Goal: Task Accomplishment & Management: Manage account settings

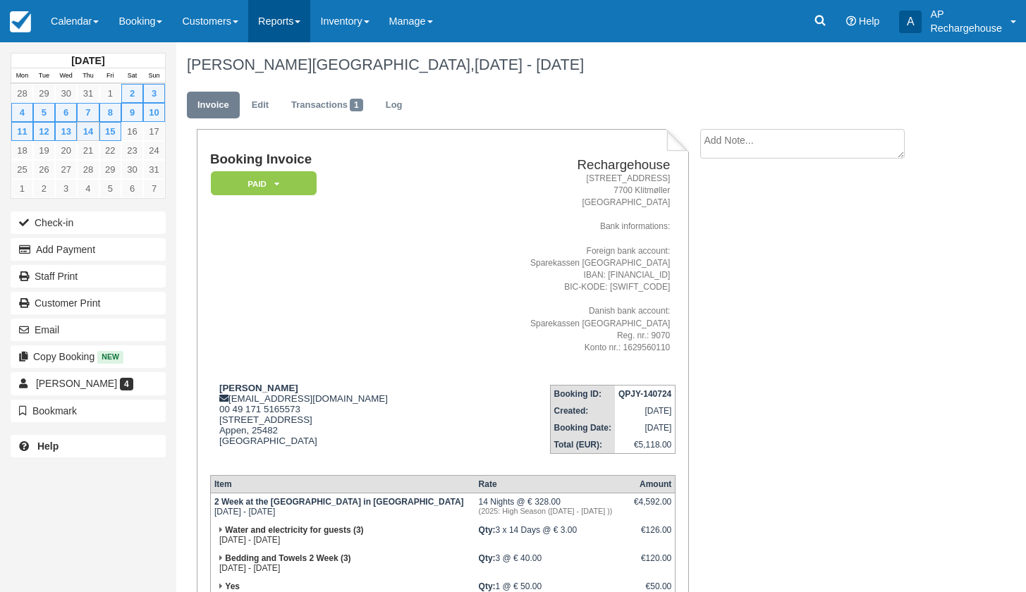
click at [295, 24] on link "Reports" at bounding box center [279, 21] width 62 height 42
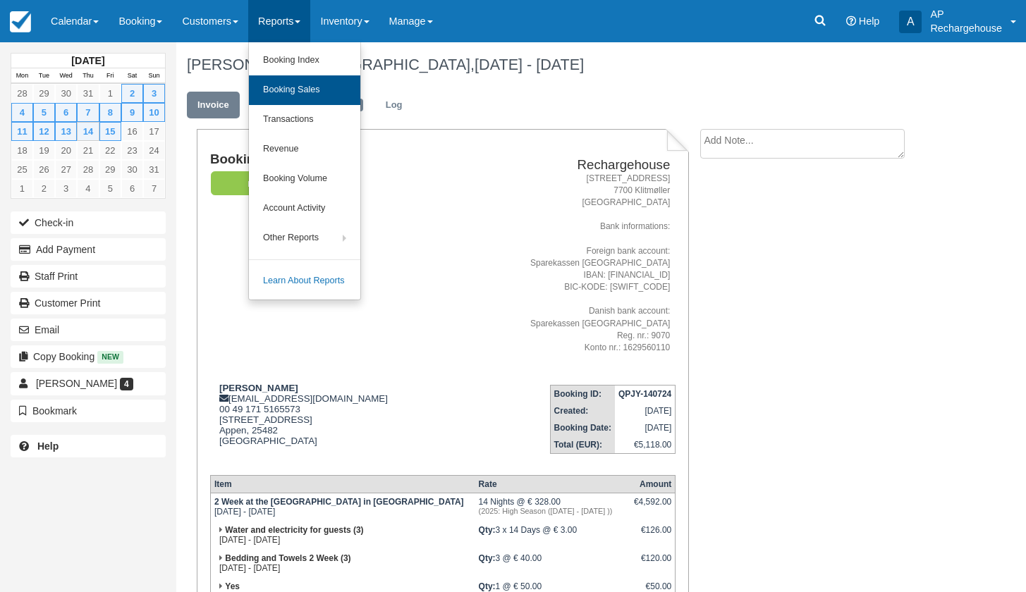
click at [309, 87] on link "Booking Sales" at bounding box center [304, 90] width 111 height 30
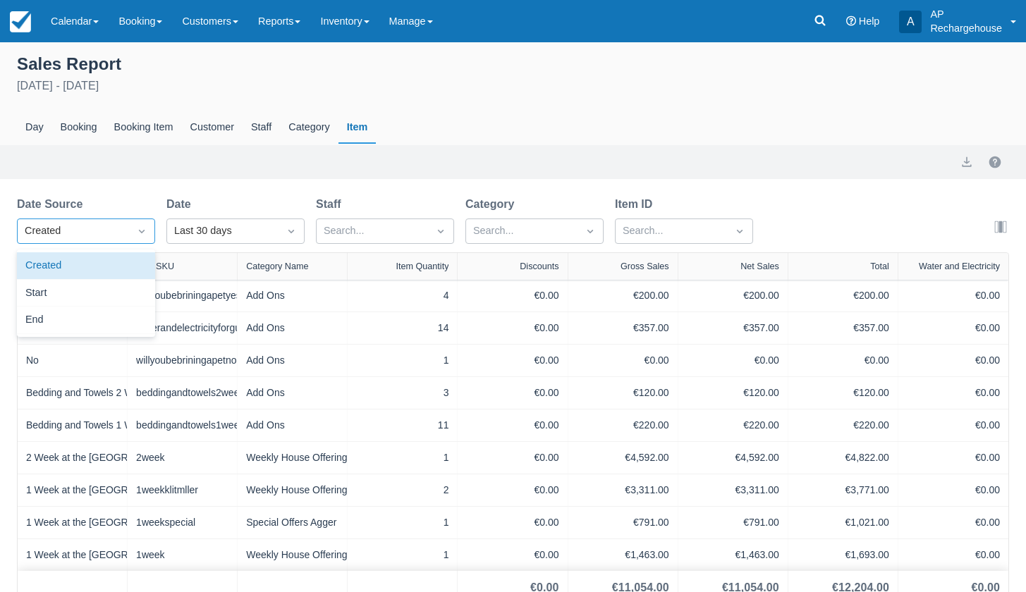
click at [116, 233] on div "Created" at bounding box center [73, 232] width 97 height 16
click at [94, 289] on div "Start" at bounding box center [86, 293] width 138 height 27
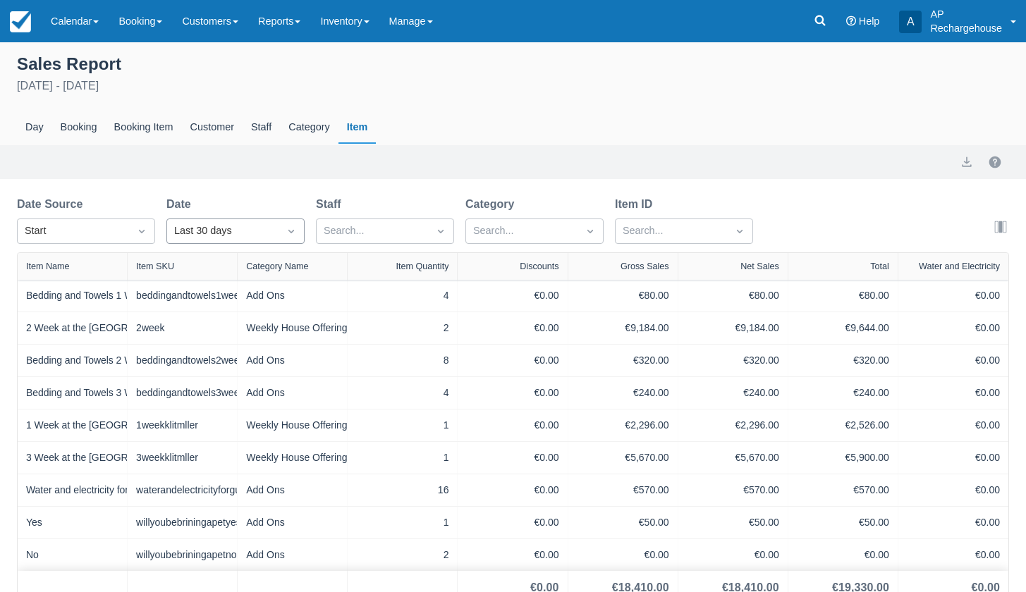
click at [218, 231] on div "Last 30 days" at bounding box center [222, 232] width 97 height 16
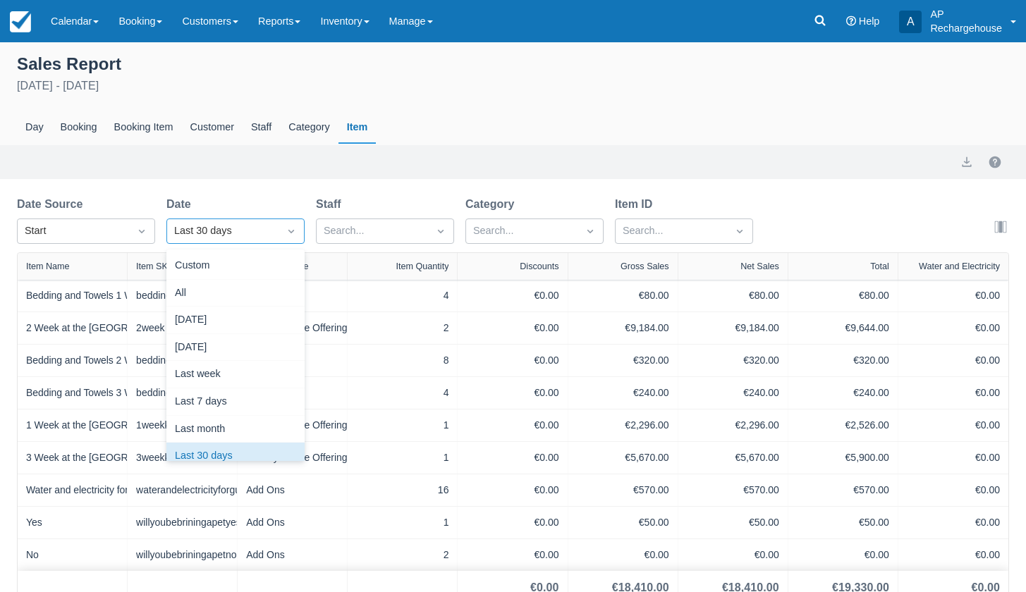
scroll to position [13, 0]
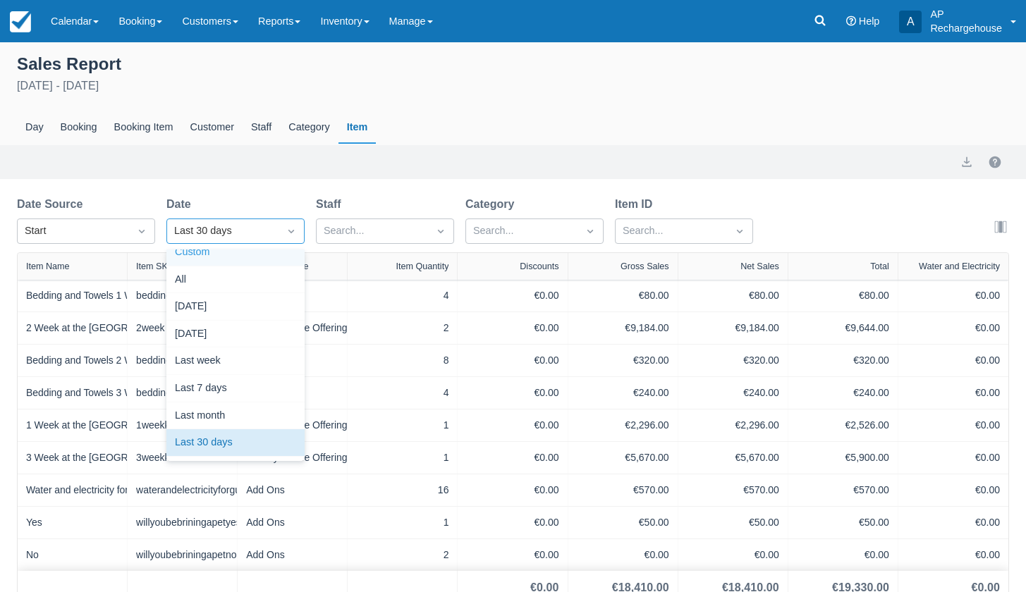
click at [214, 254] on div "Custom" at bounding box center [235, 252] width 138 height 27
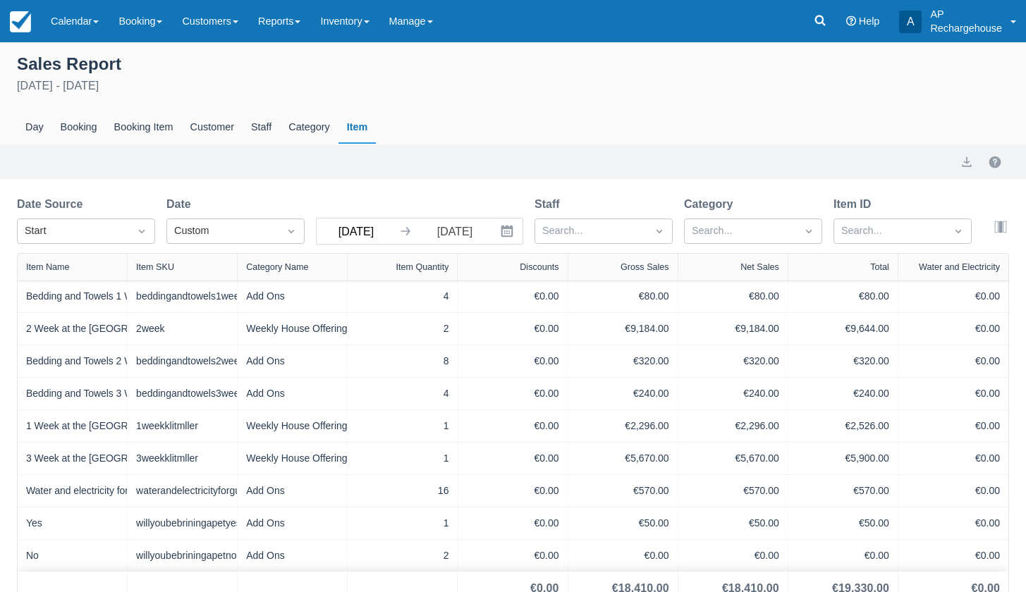
click at [352, 227] on input "Jul 15 25" at bounding box center [356, 231] width 79 height 25
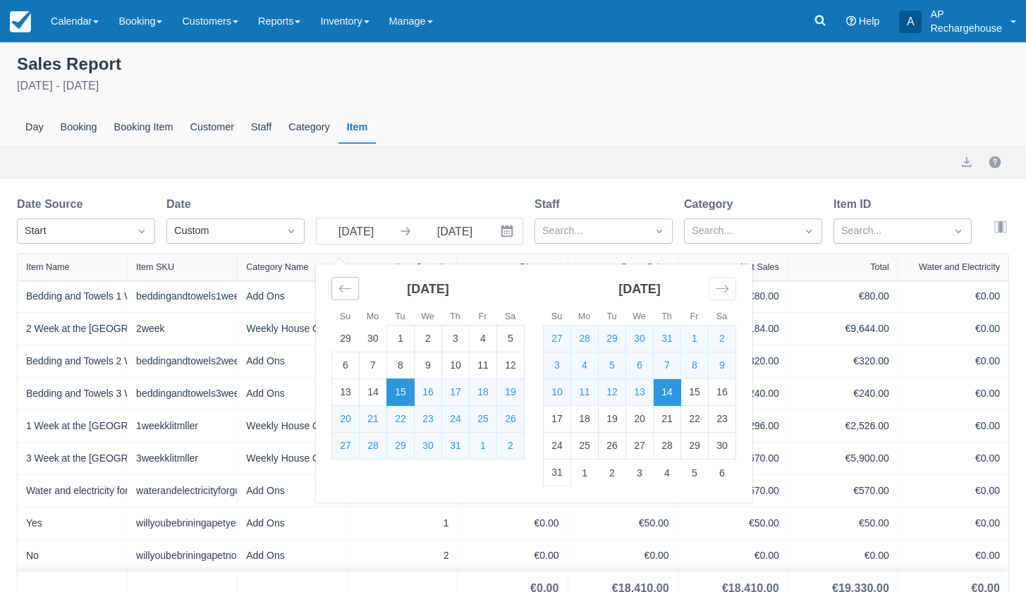
click at [346, 286] on icon "Move backward to switch to the previous month." at bounding box center [344, 288] width 13 height 13
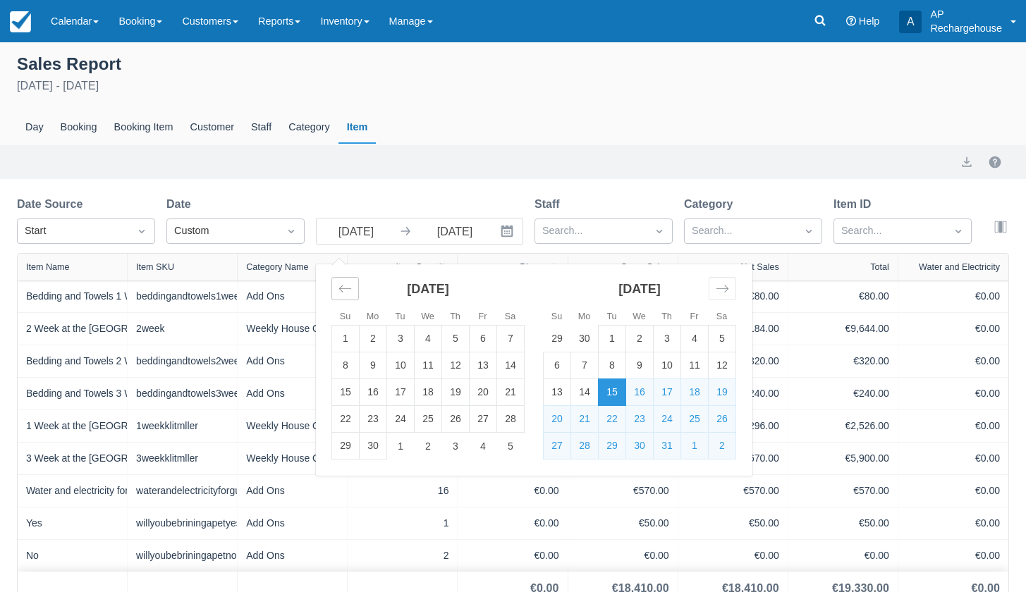
click at [346, 286] on icon "Move backward to switch to the previous month." at bounding box center [344, 288] width 13 height 13
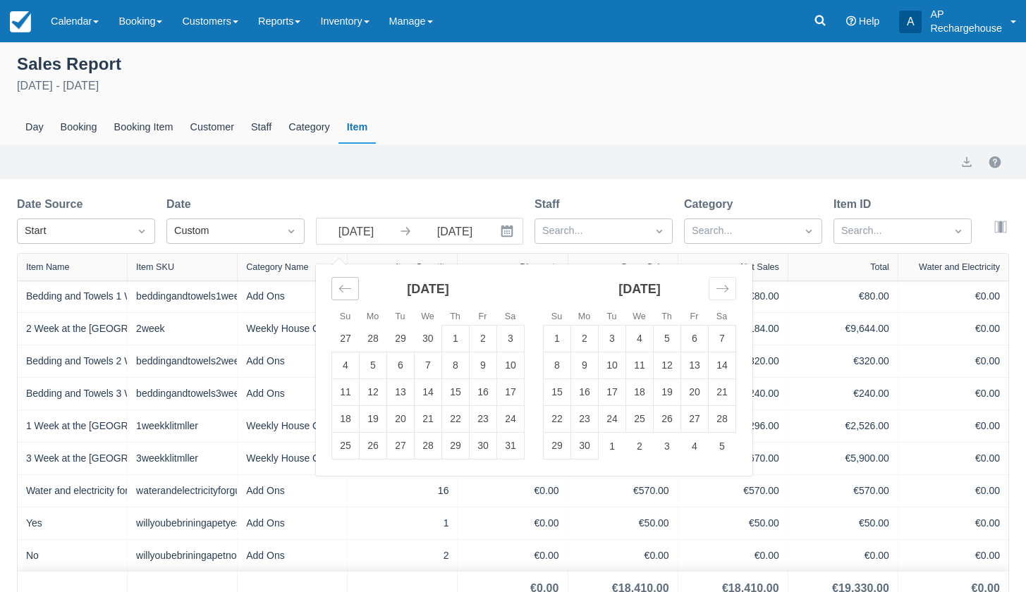
click at [346, 286] on icon "Move backward to switch to the previous month." at bounding box center [344, 288] width 13 height 13
click at [346, 287] on icon "Move backward to switch to the previous month." at bounding box center [344, 288] width 13 height 13
click at [427, 338] on td "1" at bounding box center [428, 339] width 27 height 27
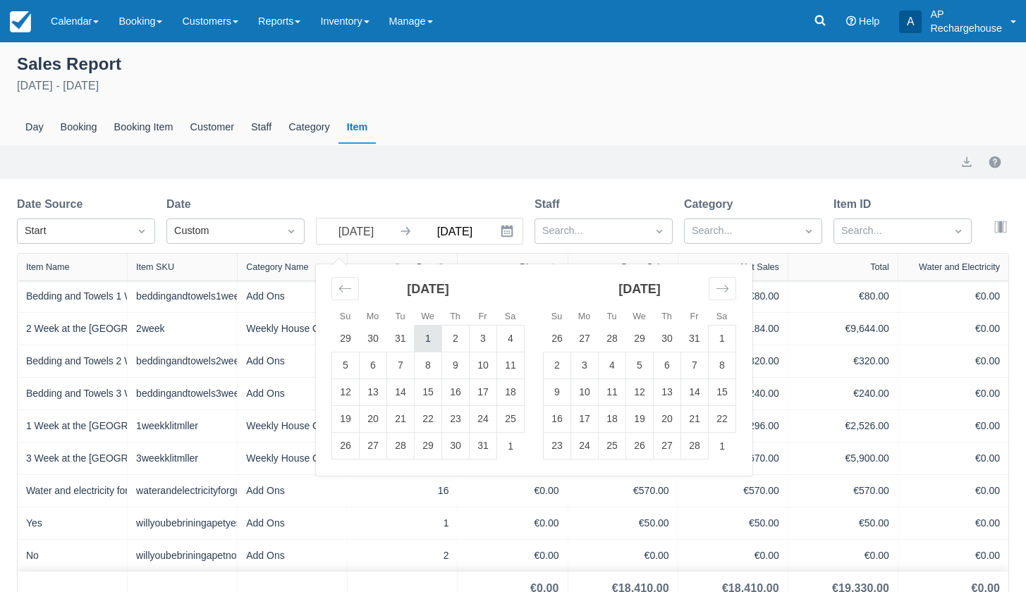
type input "Jan 01 25"
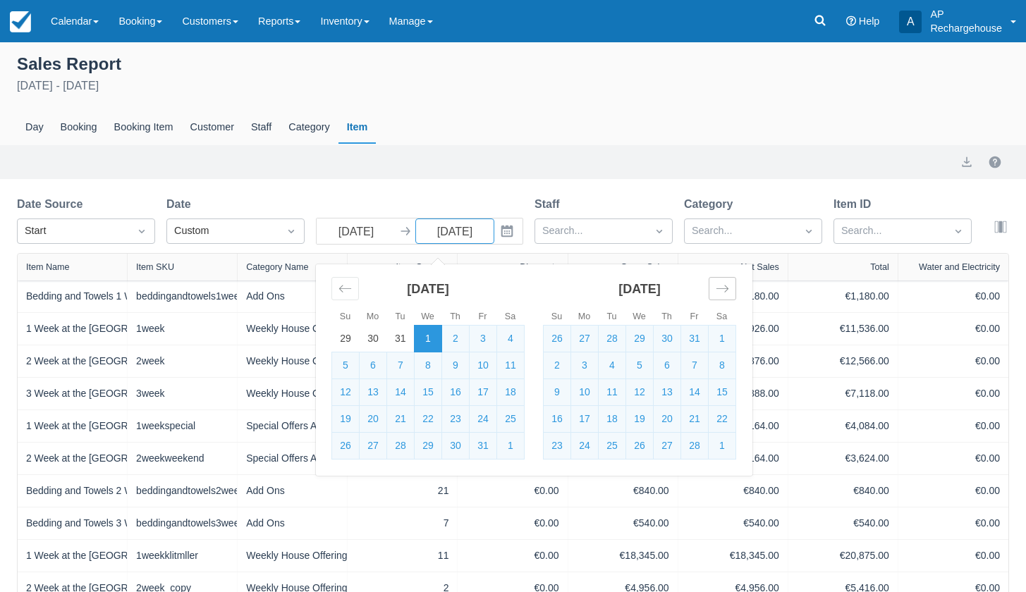
click at [723, 291] on icon "Move forward to switch to the next month." at bounding box center [722, 288] width 13 height 13
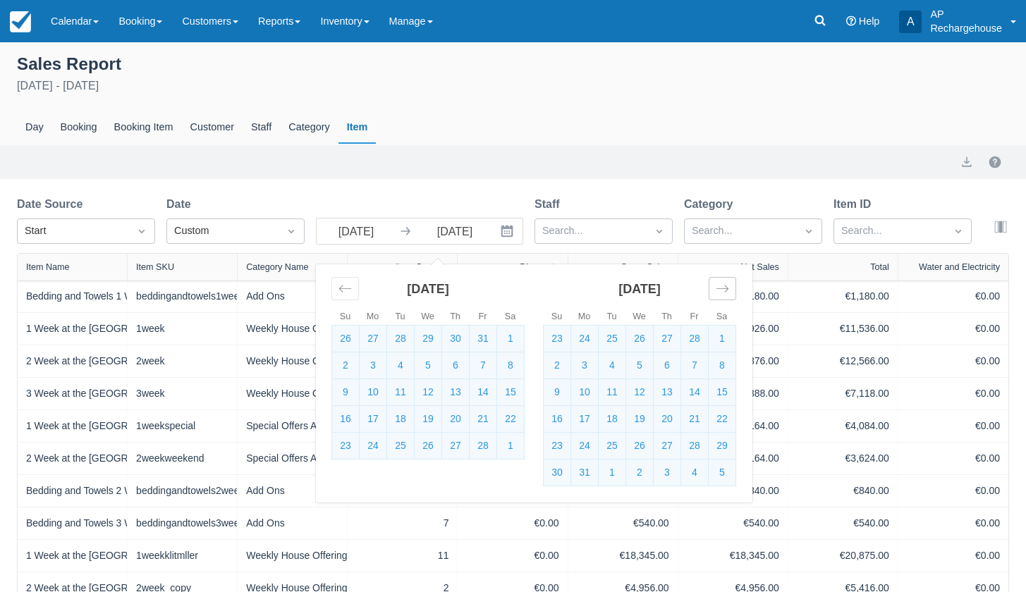
click at [723, 291] on icon "Move forward to switch to the next month." at bounding box center [722, 288] width 13 height 13
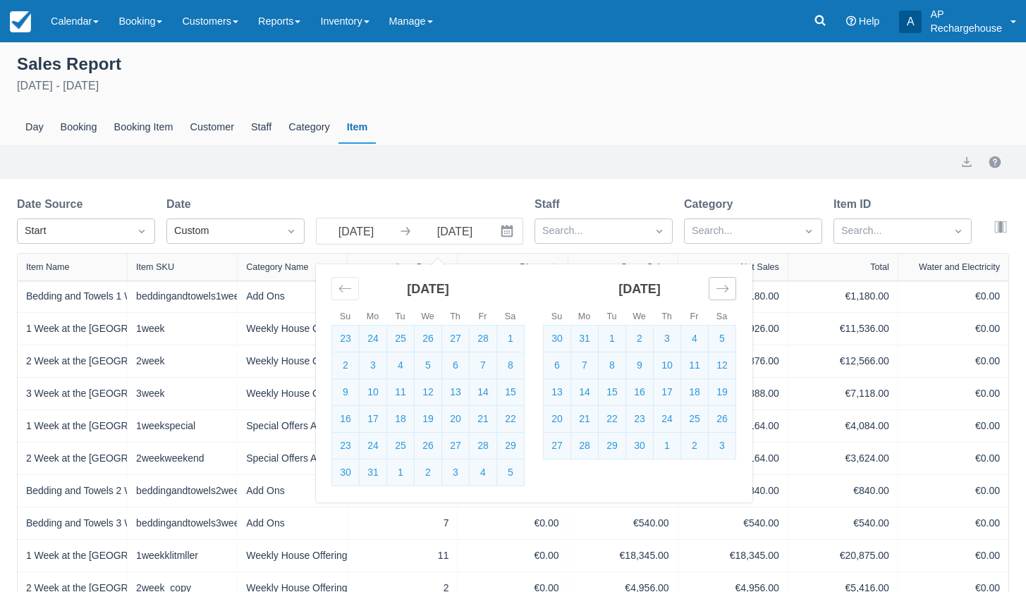
click at [723, 291] on icon "Move forward to switch to the next month." at bounding box center [722, 288] width 13 height 13
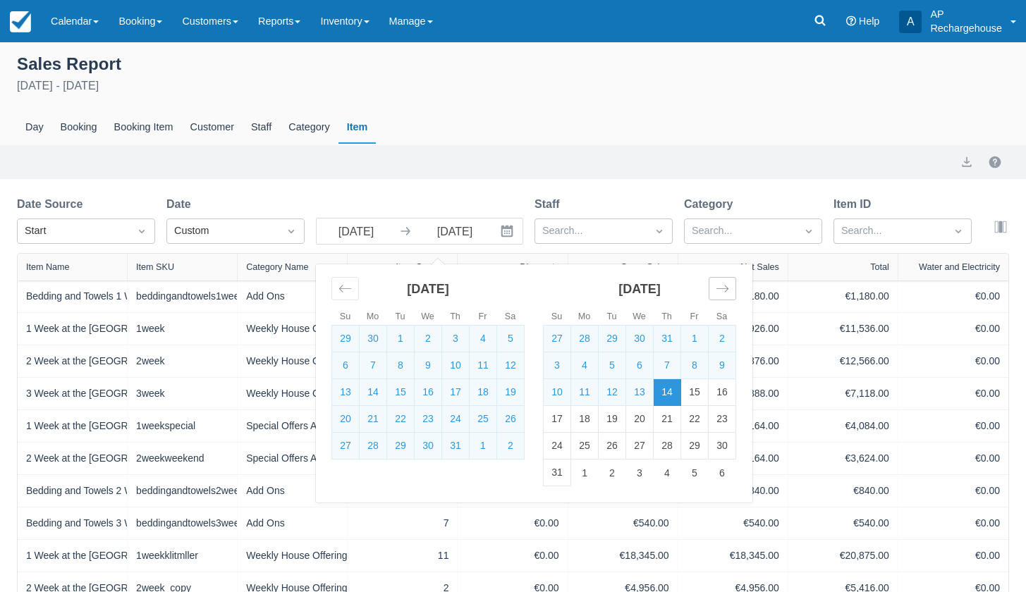
click at [723, 291] on icon "Move forward to switch to the next month." at bounding box center [722, 288] width 13 height 13
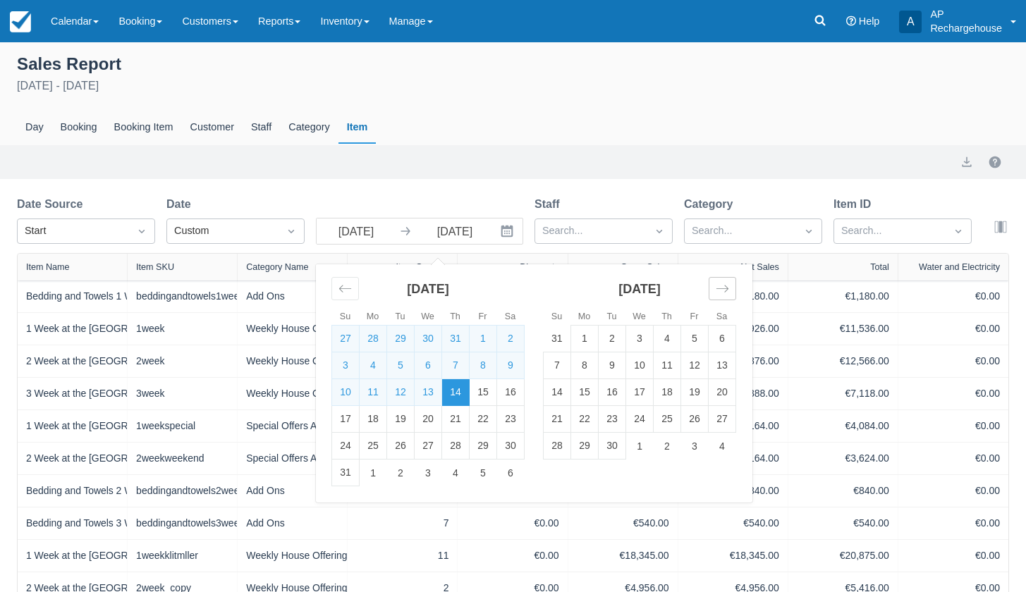
click at [723, 291] on icon "Move forward to switch to the next month." at bounding box center [722, 288] width 13 height 13
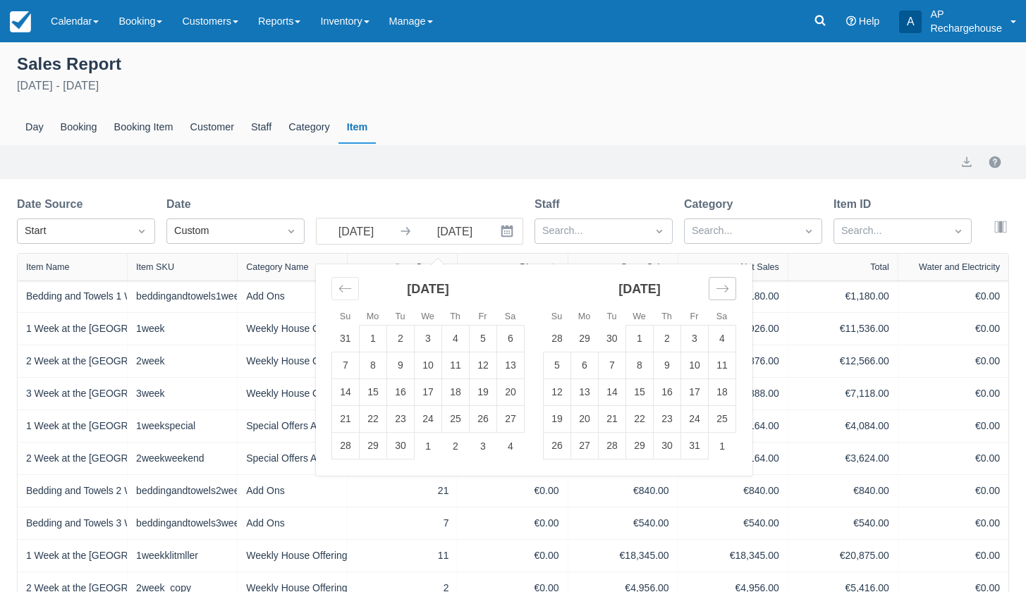
click at [723, 291] on icon "Move forward to switch to the next month." at bounding box center [722, 288] width 13 height 13
click at [425, 448] on td "31" at bounding box center [428, 446] width 27 height 27
type input "Dec 31 25"
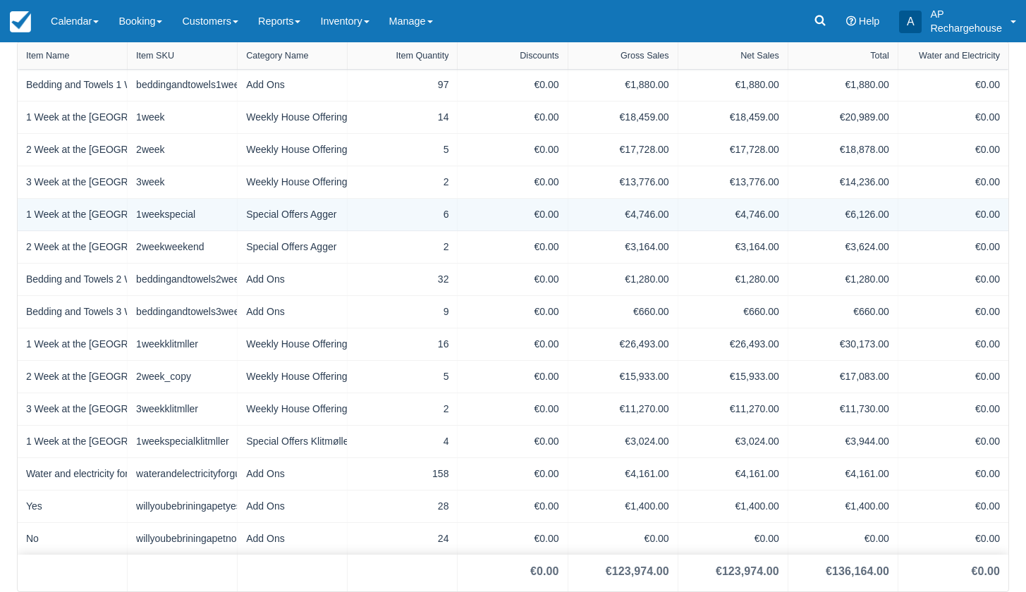
scroll to position [213, 0]
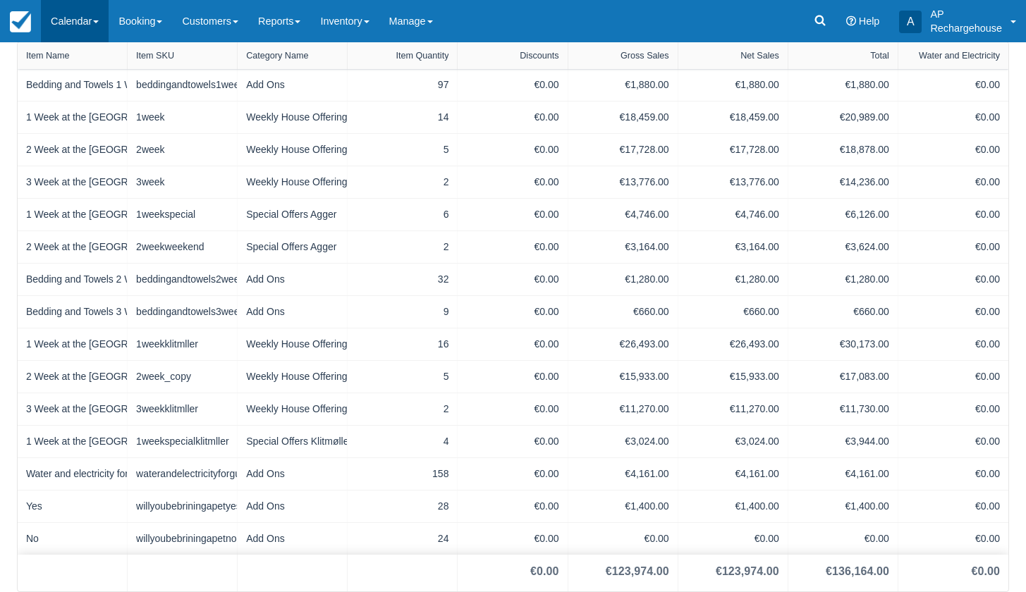
click at [61, 25] on link "Calendar" at bounding box center [75, 21] width 68 height 42
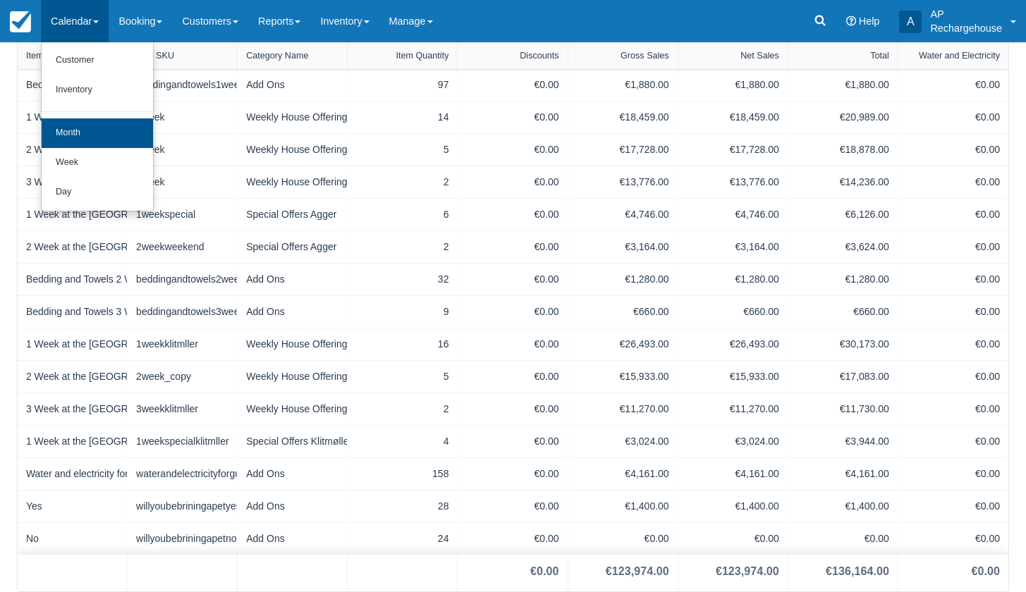
click at [78, 130] on link "Month" at bounding box center [97, 133] width 111 height 30
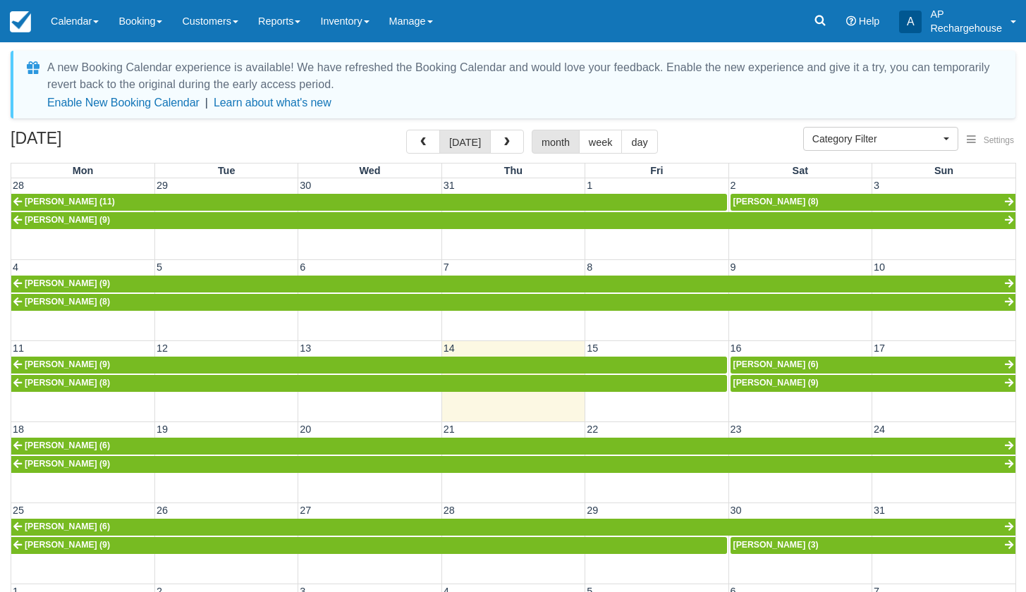
select select
click at [503, 147] on span "button" at bounding box center [507, 142] width 10 height 10
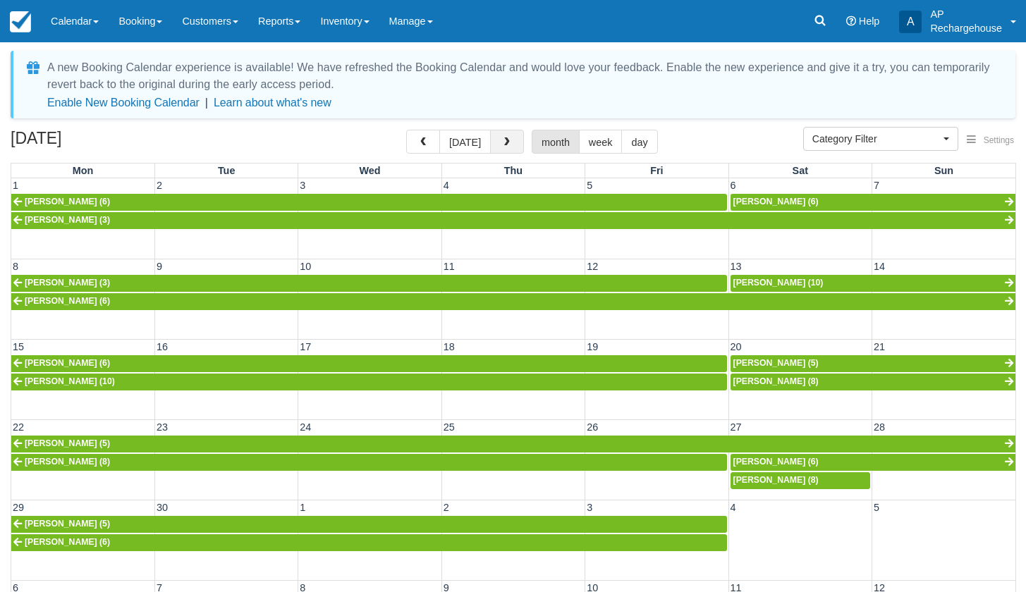
click at [506, 143] on span "button" at bounding box center [507, 142] width 10 height 10
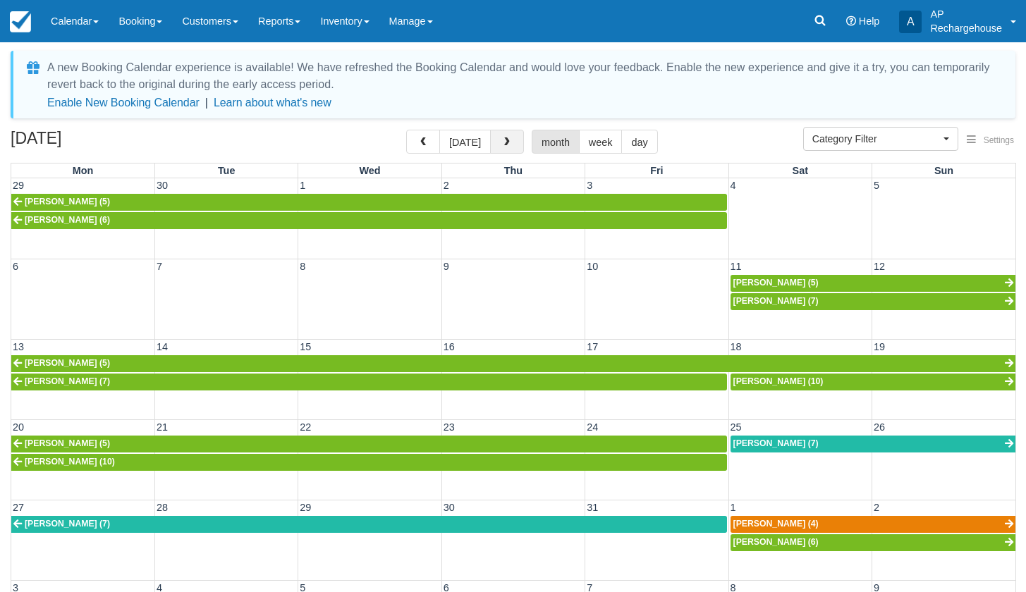
click at [506, 143] on span "button" at bounding box center [507, 142] width 10 height 10
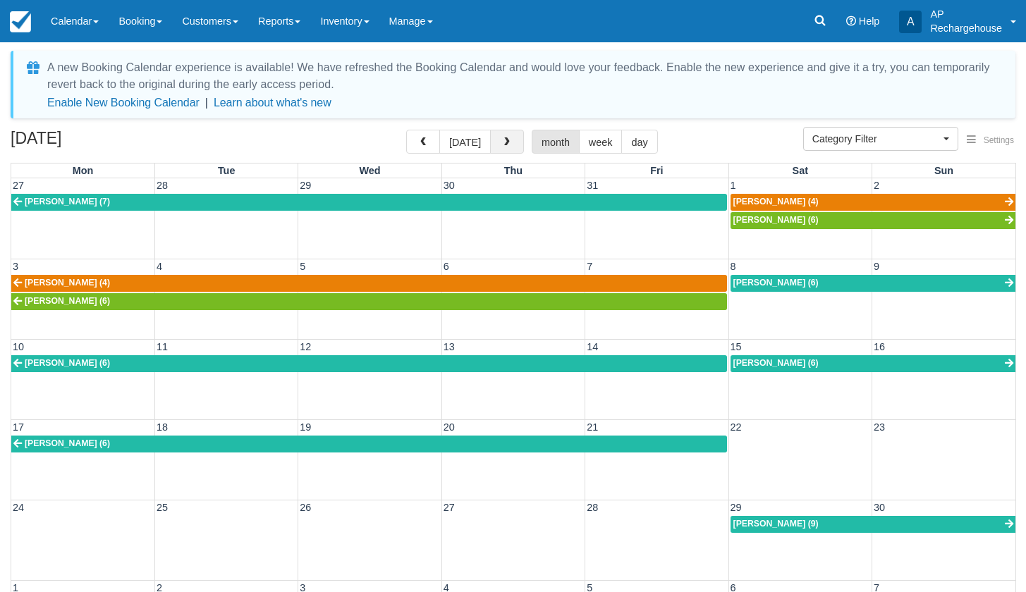
click at [506, 143] on span "button" at bounding box center [507, 142] width 10 height 10
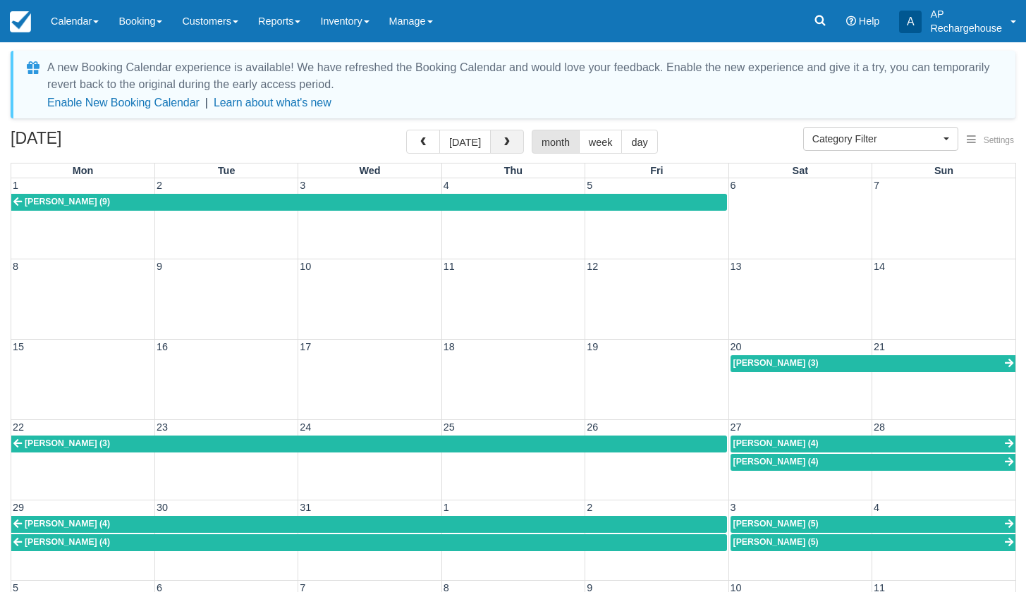
click at [506, 141] on span "button" at bounding box center [507, 142] width 10 height 10
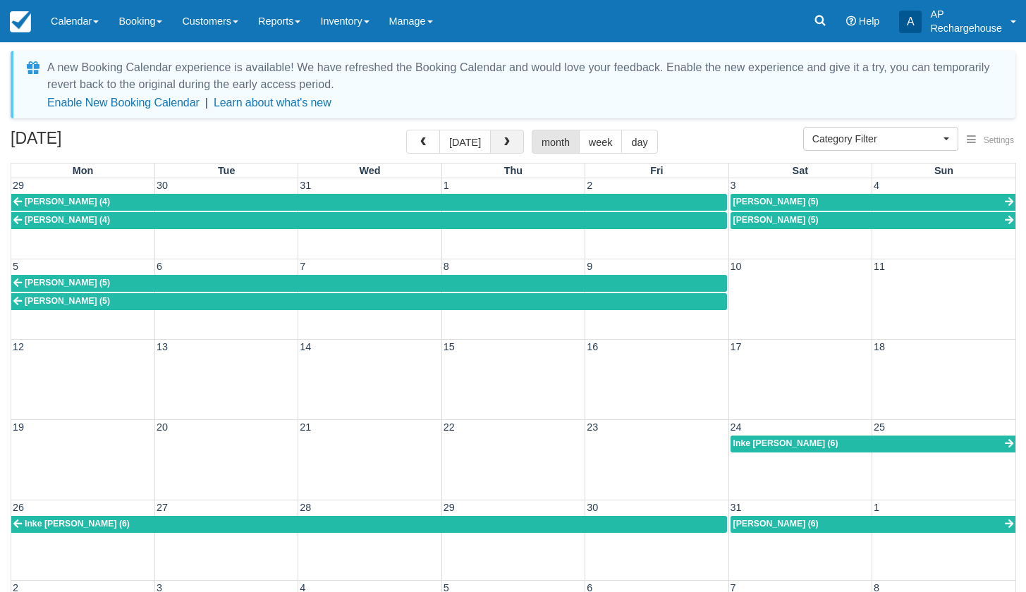
click at [506, 141] on span "button" at bounding box center [507, 142] width 10 height 10
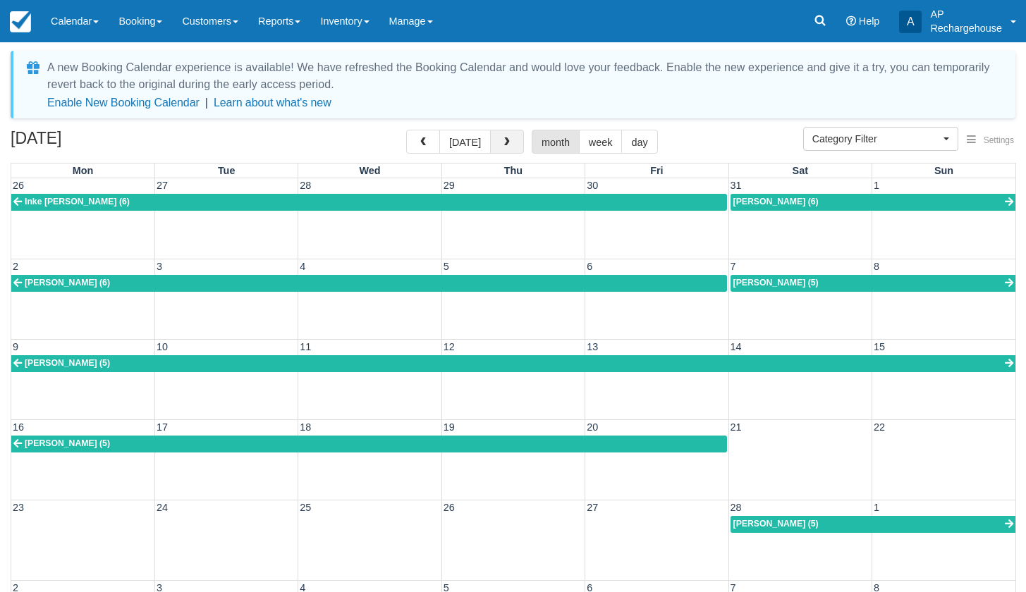
click at [506, 141] on span "button" at bounding box center [507, 142] width 10 height 10
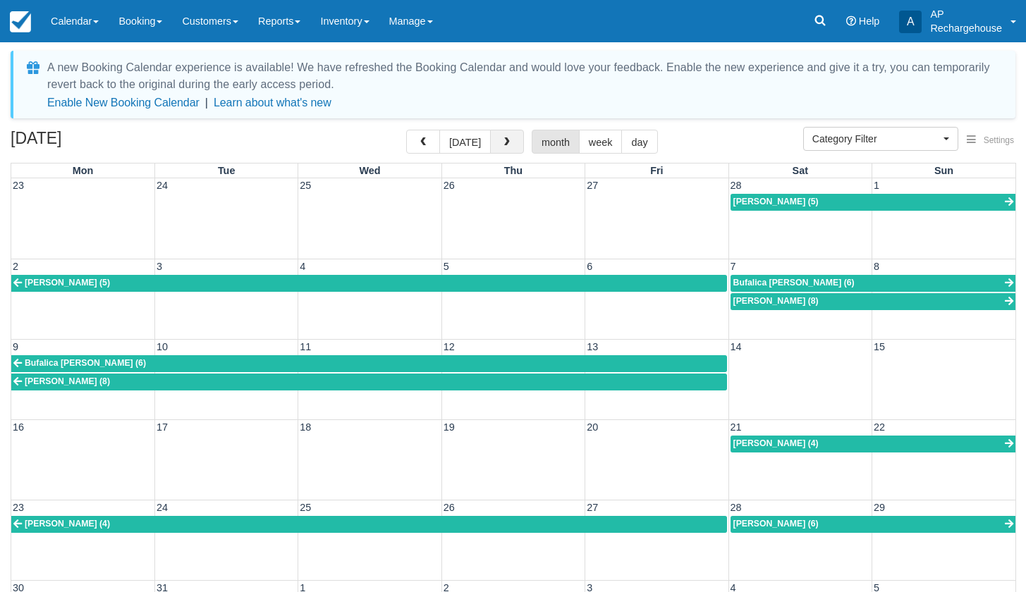
click at [506, 141] on span "button" at bounding box center [507, 142] width 10 height 10
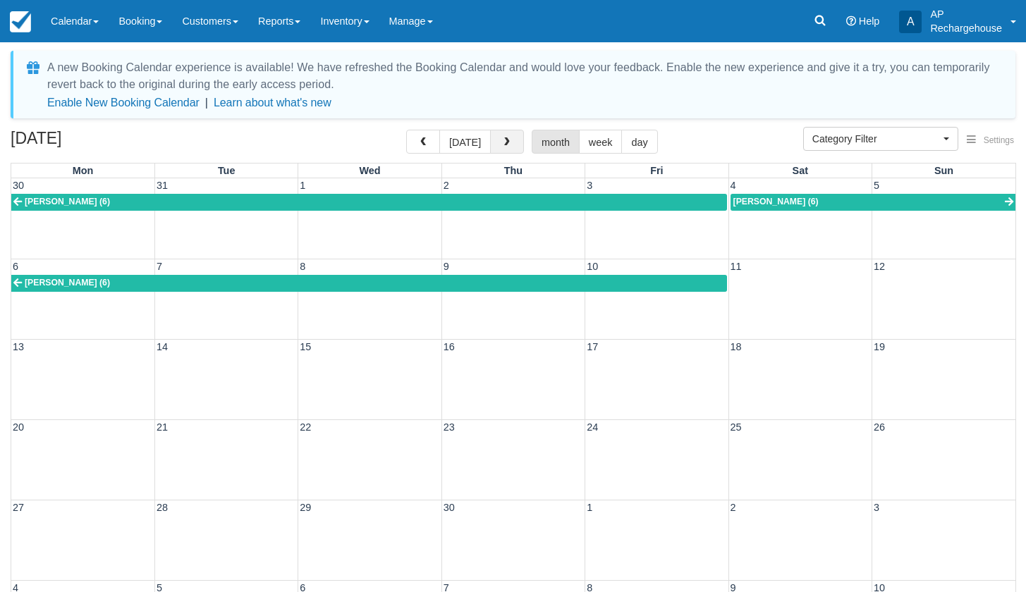
click at [506, 141] on span "button" at bounding box center [507, 142] width 10 height 10
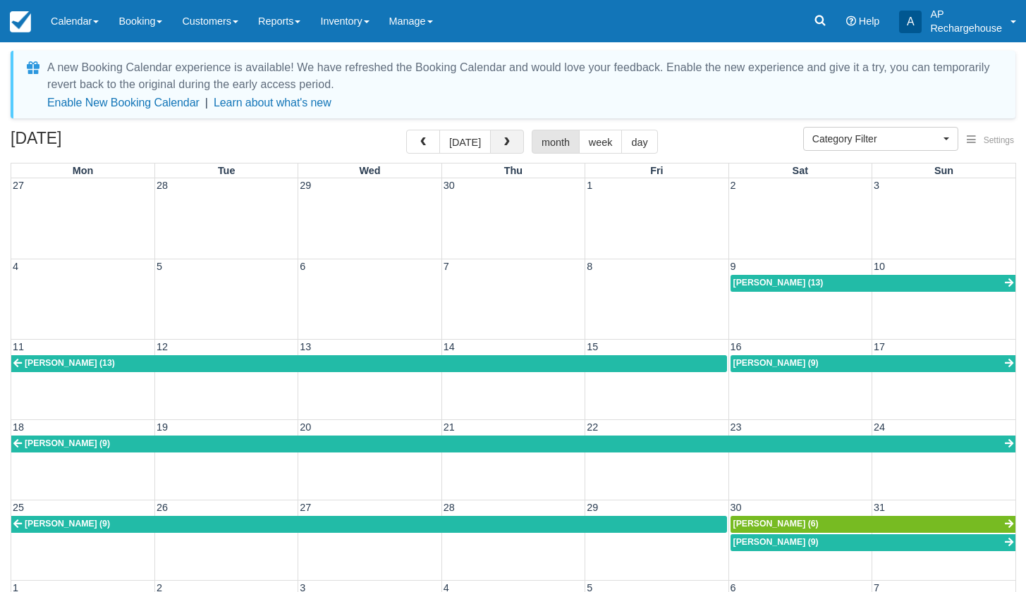
click at [506, 141] on span "button" at bounding box center [507, 142] width 10 height 10
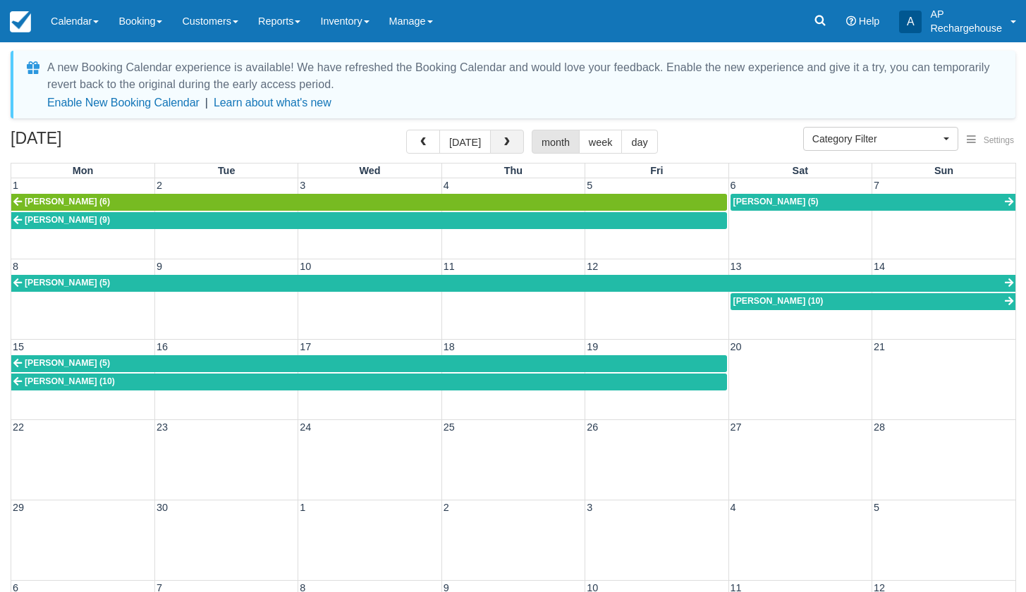
click at [506, 141] on span "button" at bounding box center [507, 142] width 10 height 10
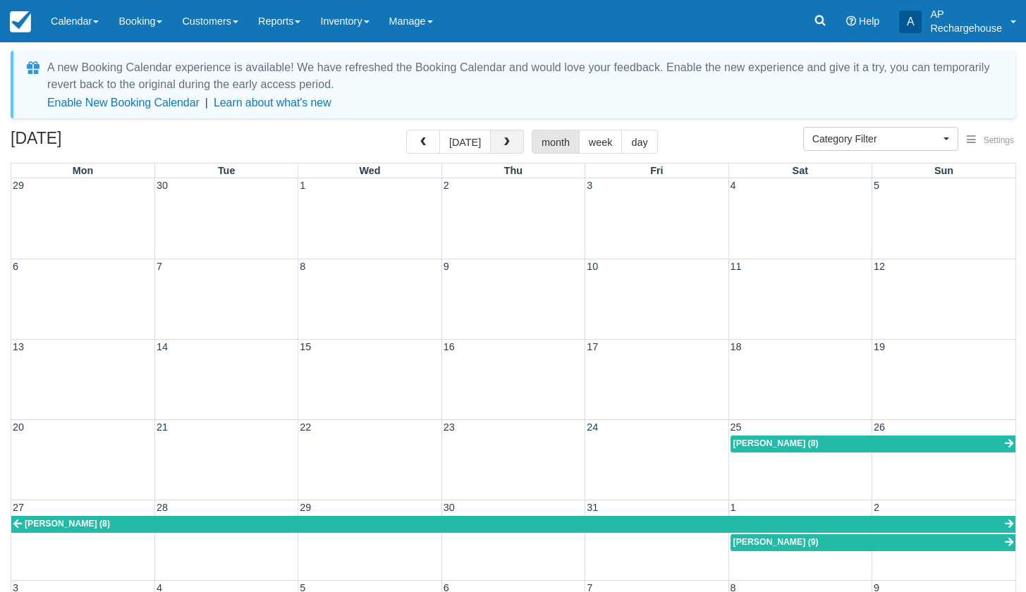
click at [506, 141] on span "button" at bounding box center [507, 142] width 10 height 10
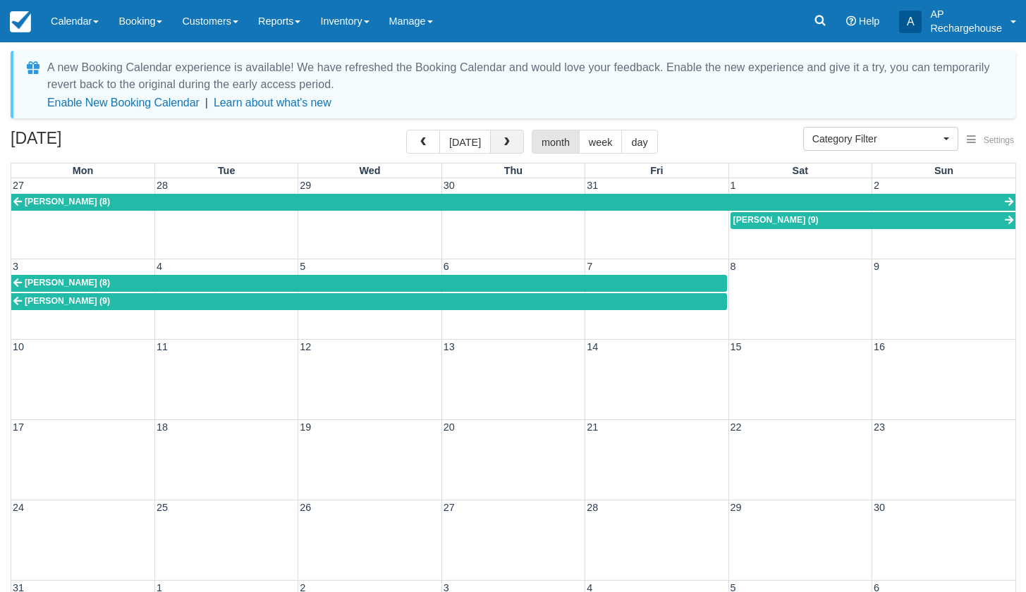
click at [506, 141] on span "button" at bounding box center [507, 142] width 10 height 10
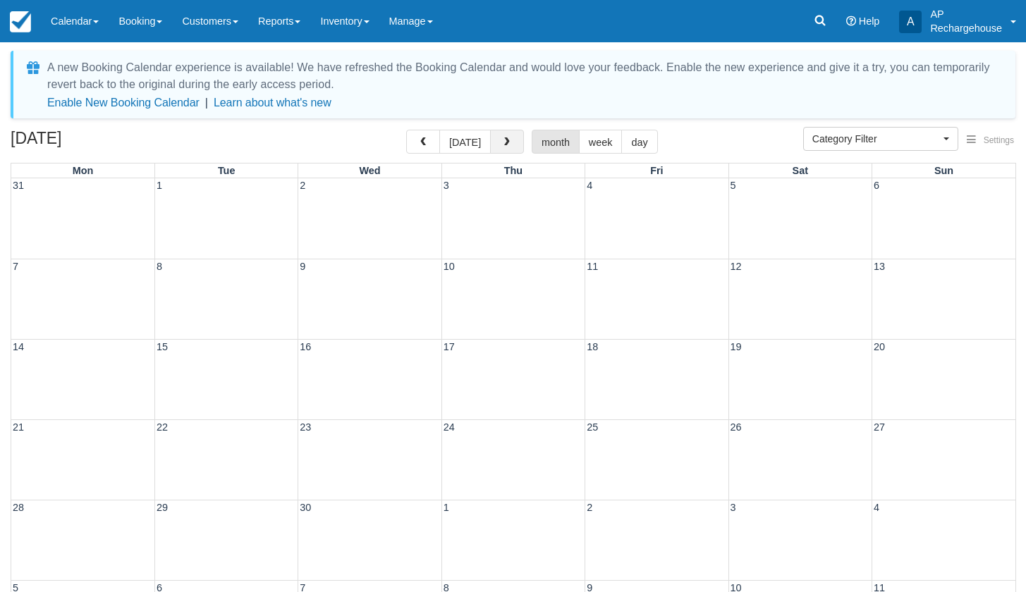
click at [506, 141] on span "button" at bounding box center [507, 142] width 10 height 10
click at [425, 144] on span "button" at bounding box center [423, 142] width 10 height 10
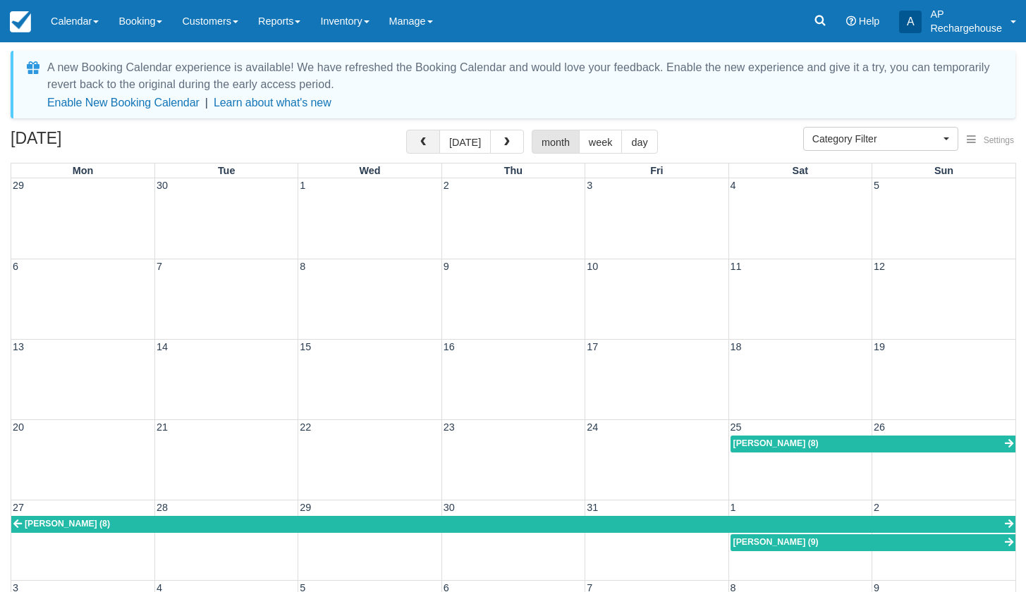
click at [425, 144] on span "button" at bounding box center [423, 142] width 10 height 10
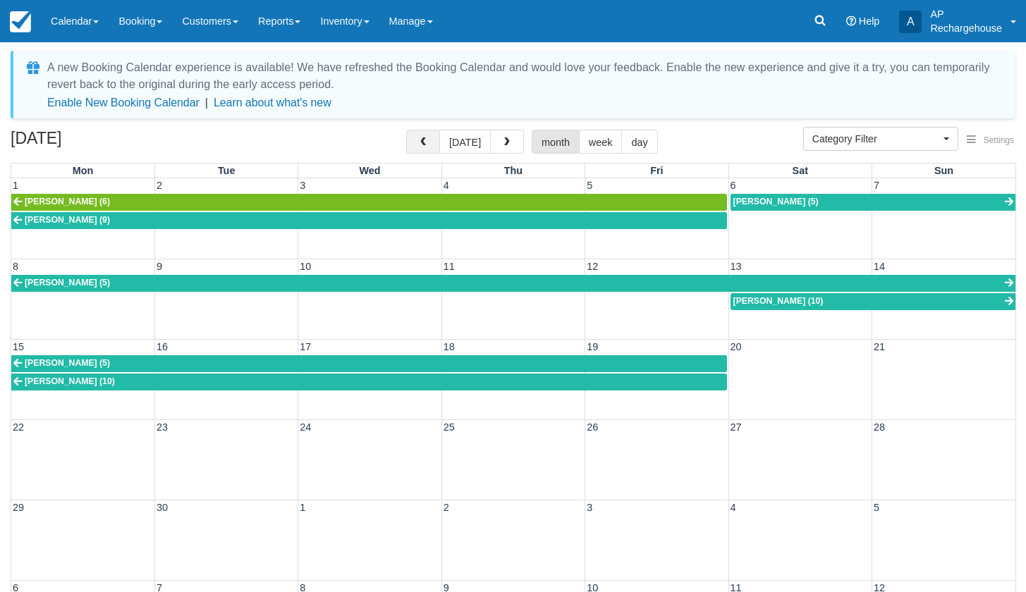
click at [425, 144] on span "button" at bounding box center [423, 142] width 10 height 10
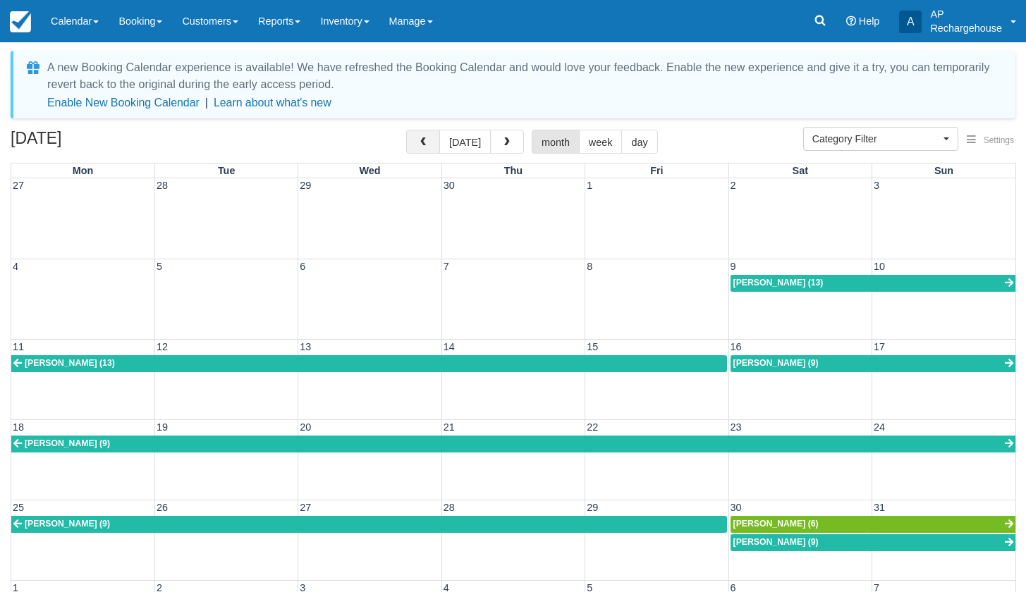
click at [425, 144] on span "button" at bounding box center [423, 142] width 10 height 10
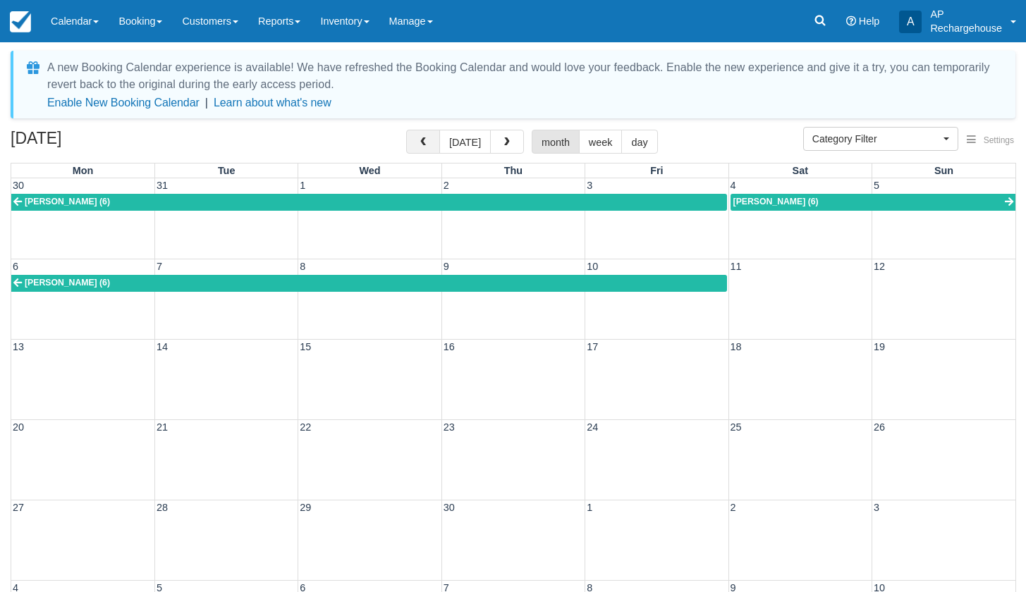
click at [425, 144] on span "button" at bounding box center [423, 142] width 10 height 10
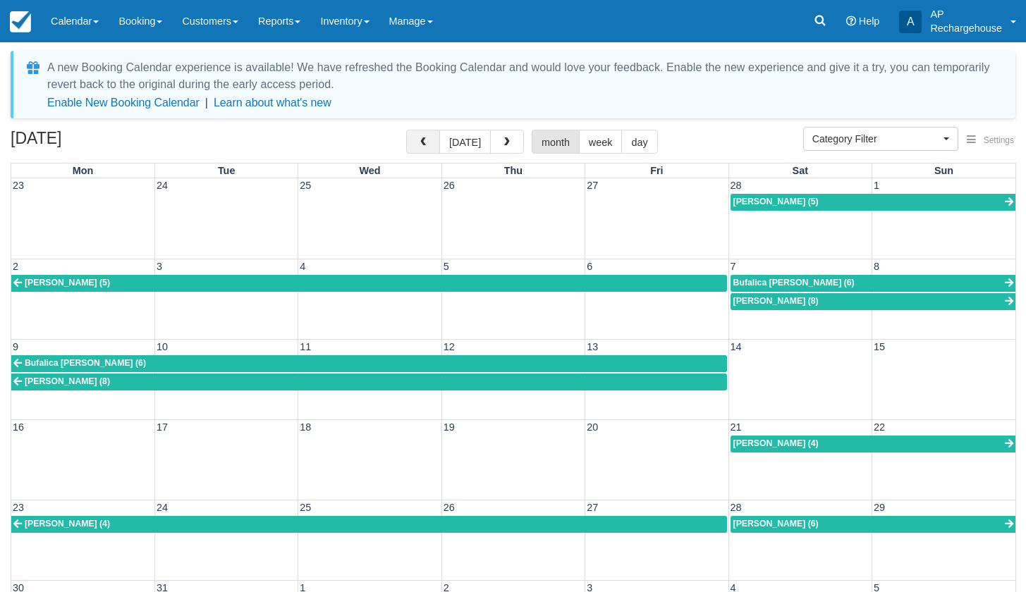
click at [425, 144] on span "button" at bounding box center [423, 142] width 10 height 10
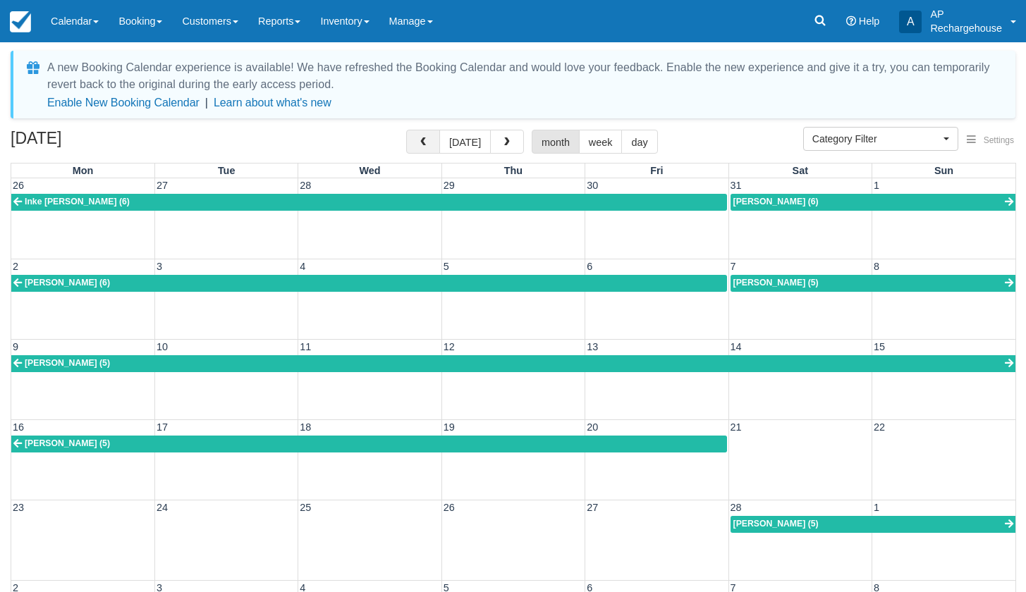
click at [425, 144] on span "button" at bounding box center [423, 142] width 10 height 10
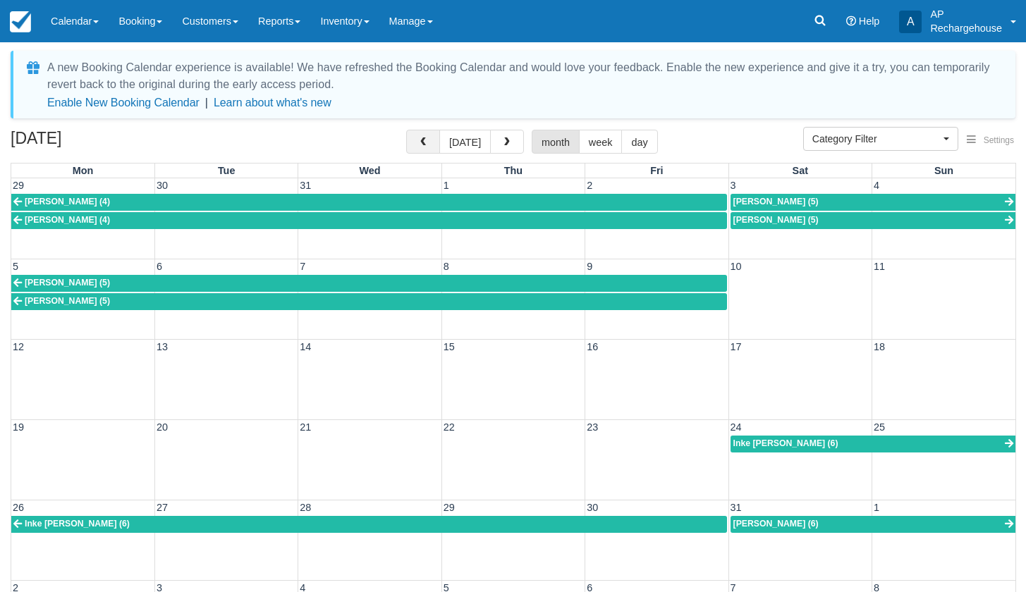
click at [425, 144] on span "button" at bounding box center [423, 142] width 10 height 10
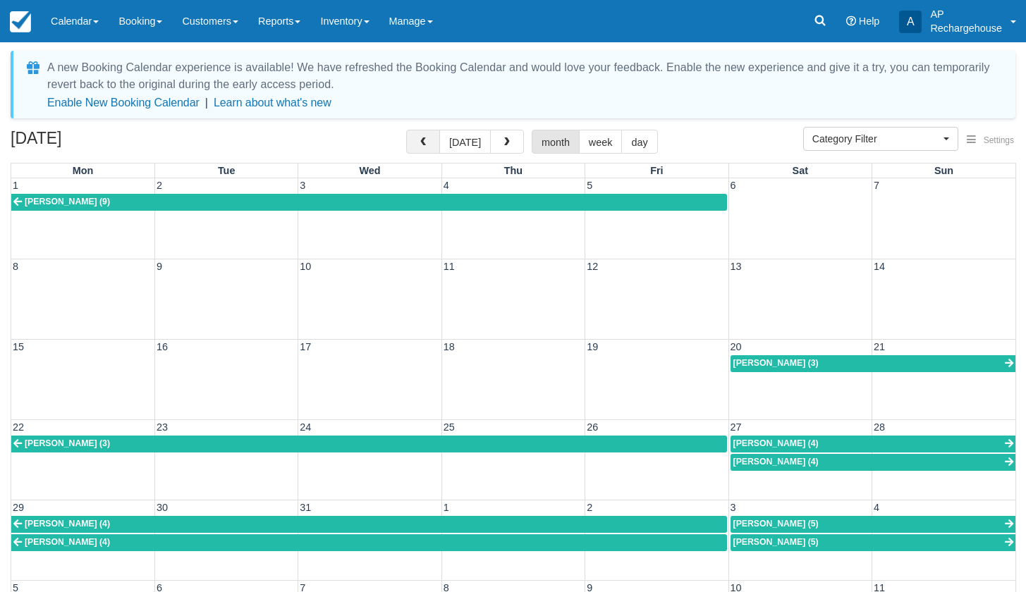
click at [425, 144] on span "button" at bounding box center [423, 142] width 10 height 10
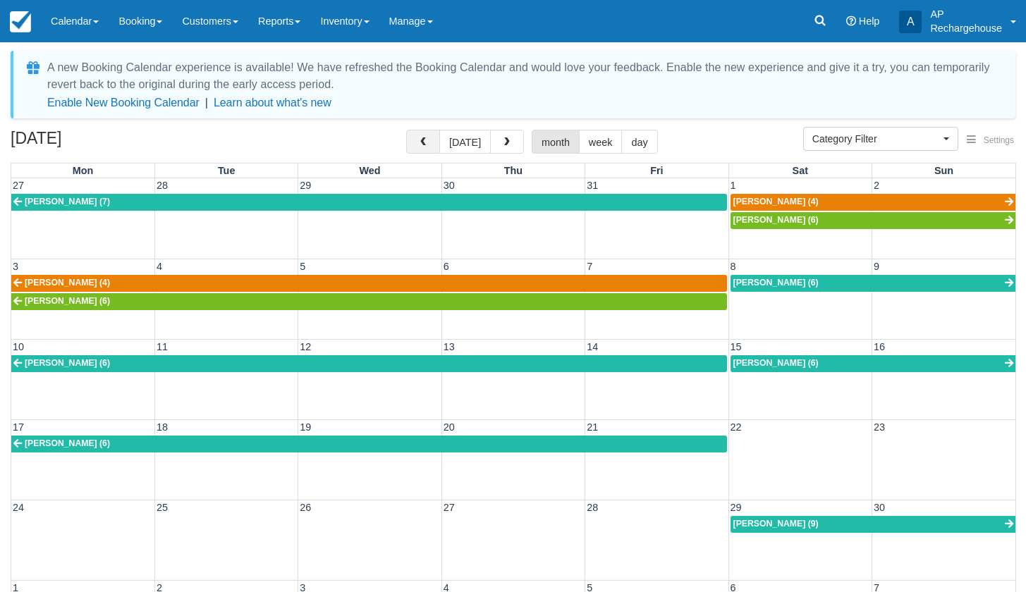
click at [425, 144] on span "button" at bounding box center [423, 142] width 10 height 10
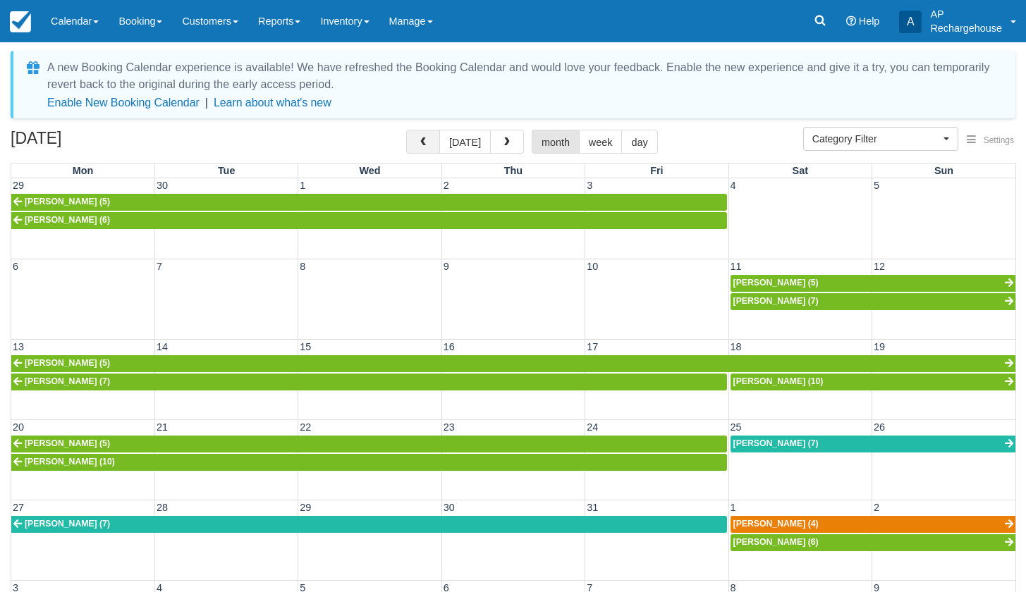
click at [425, 144] on span "button" at bounding box center [423, 142] width 10 height 10
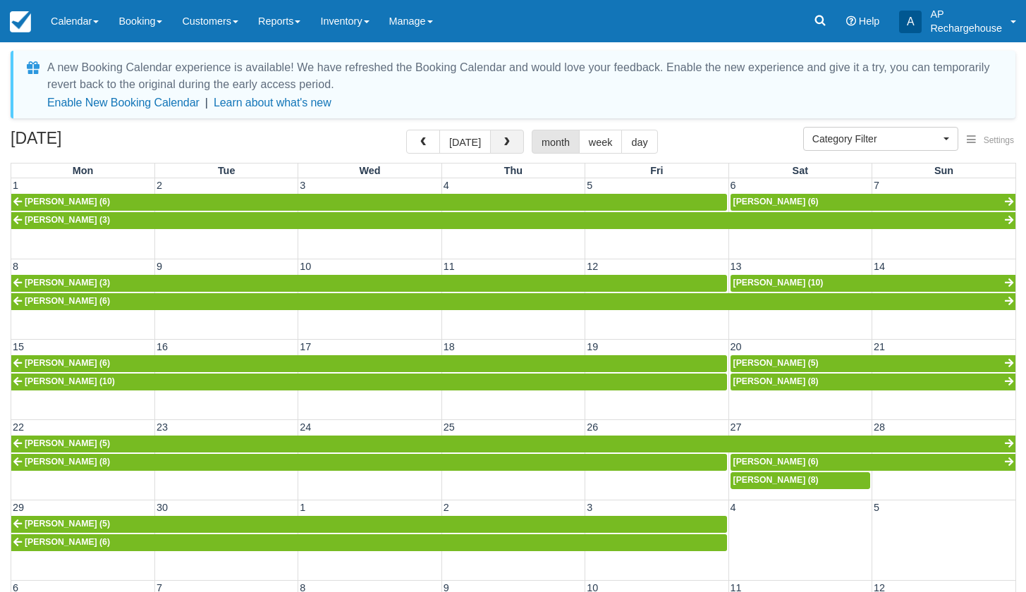
click at [502, 140] on span "button" at bounding box center [507, 142] width 10 height 10
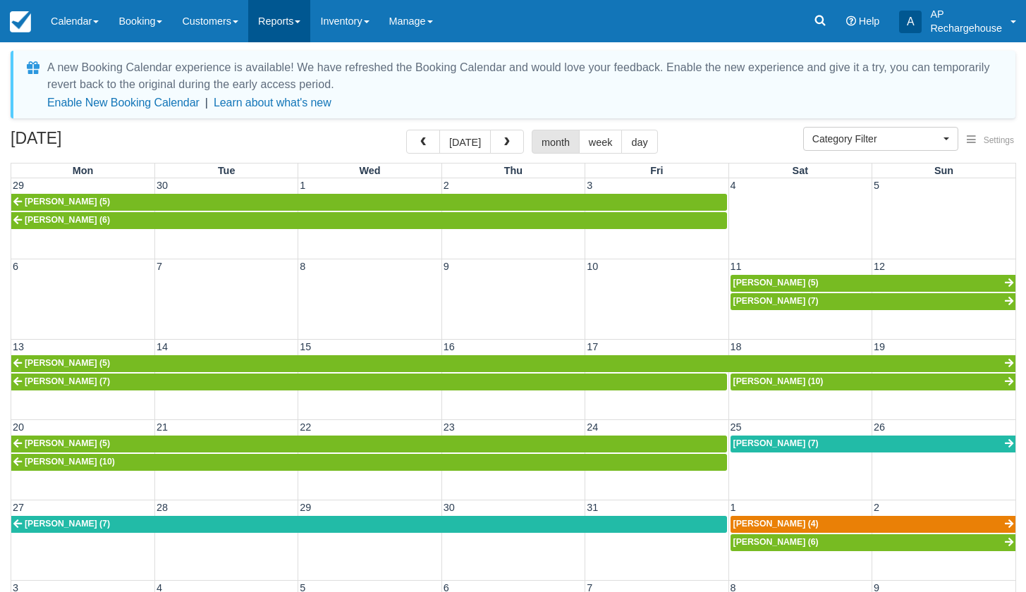
click at [293, 24] on link "Reports" at bounding box center [279, 21] width 62 height 42
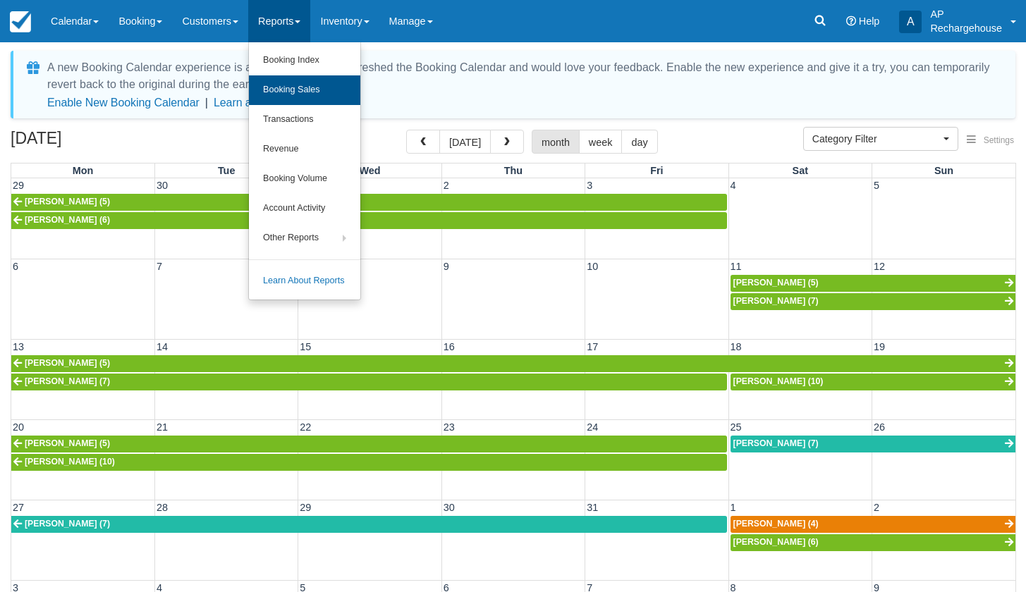
click at [310, 93] on link "Booking Sales" at bounding box center [304, 90] width 111 height 30
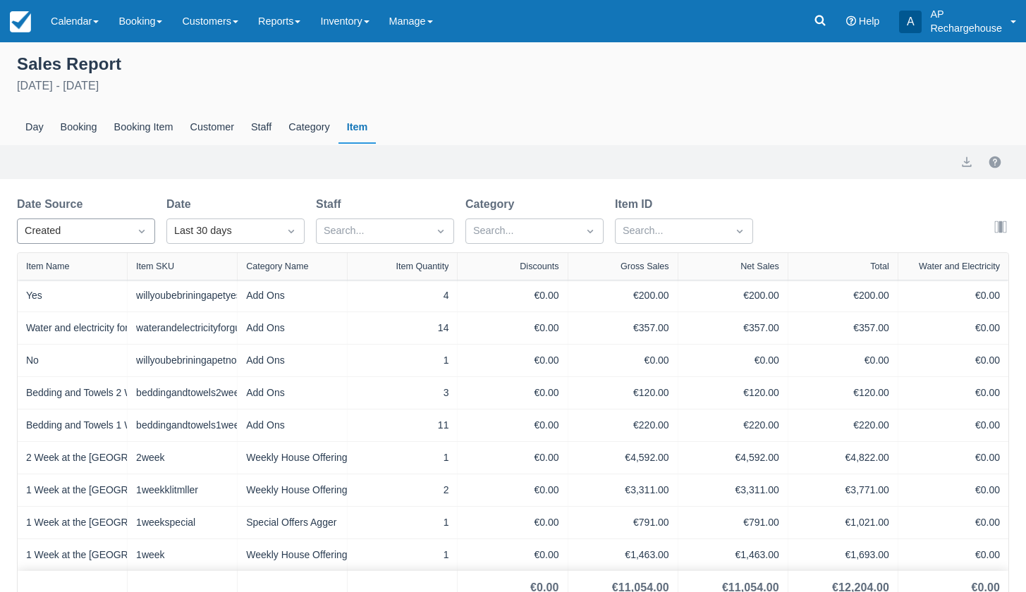
click at [102, 232] on div "Created" at bounding box center [73, 232] width 97 height 16
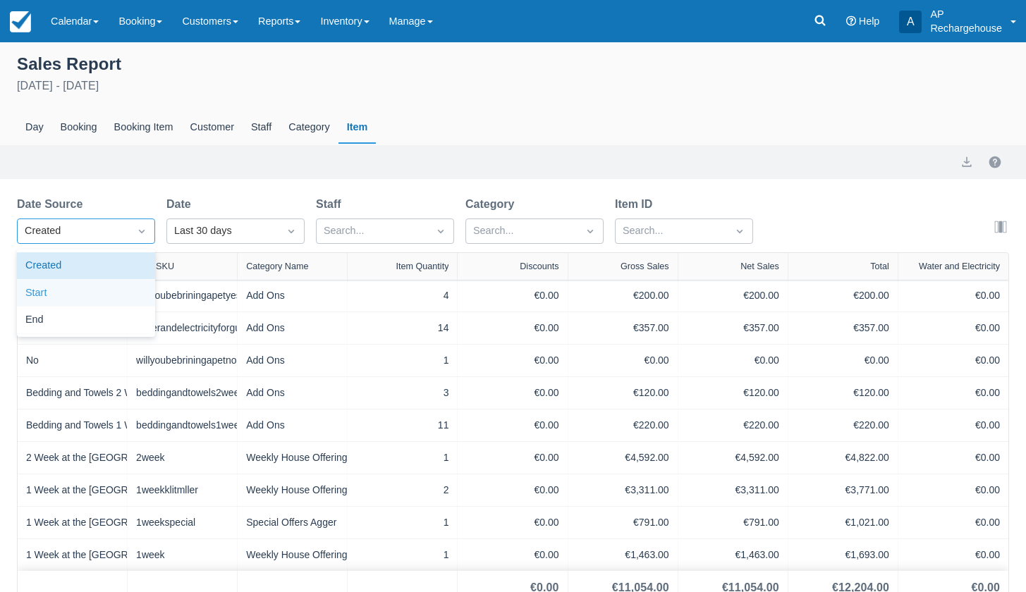
click at [80, 294] on div "Start" at bounding box center [86, 293] width 138 height 27
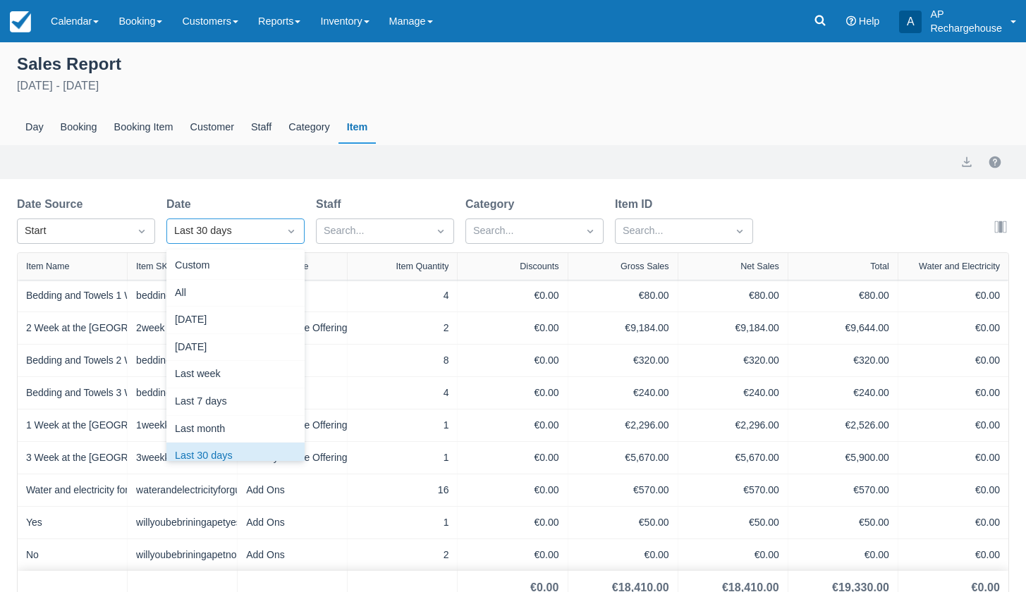
click at [208, 233] on div "Last 30 days" at bounding box center [222, 232] width 97 height 16
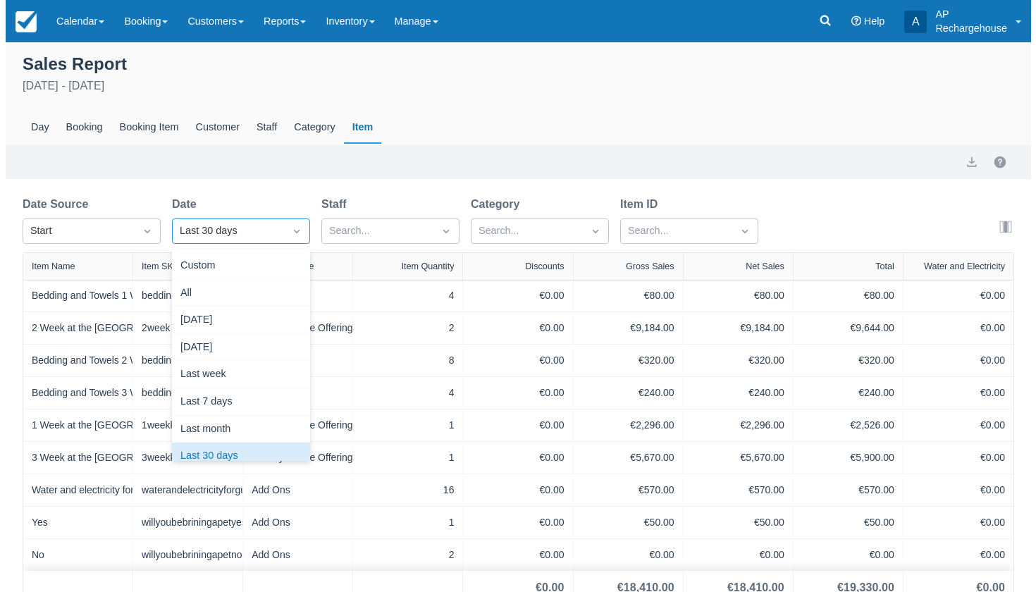
scroll to position [13, 0]
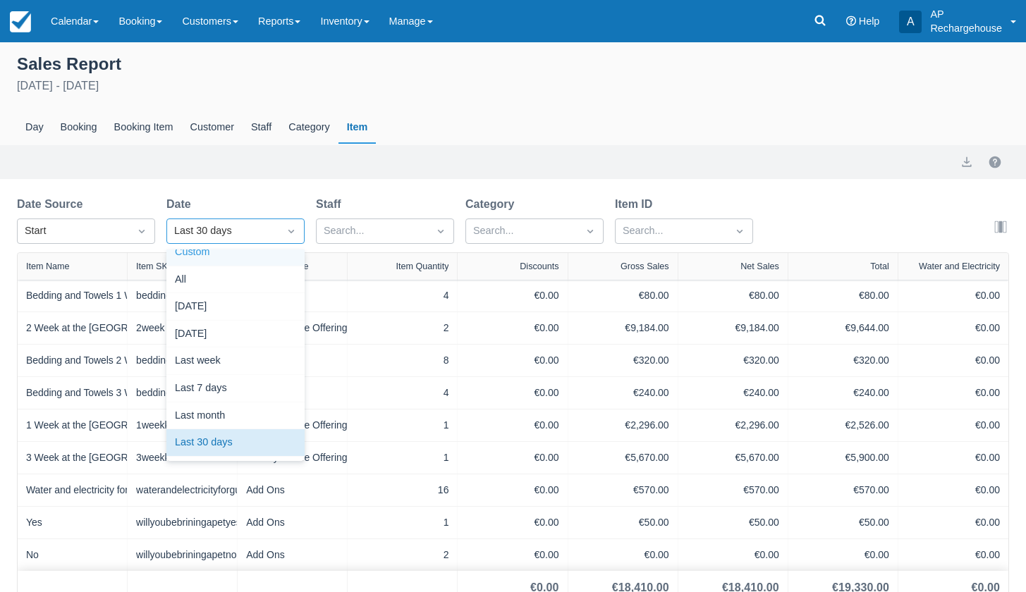
click at [209, 259] on div "Custom" at bounding box center [235, 252] width 138 height 27
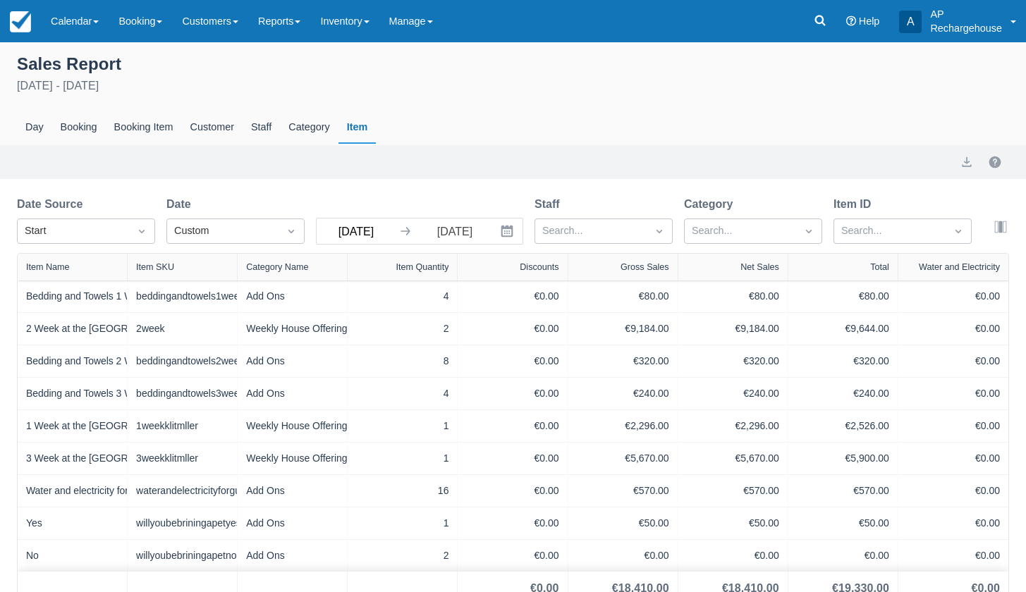
click at [345, 238] on input "Jul 15 25" at bounding box center [356, 231] width 79 height 25
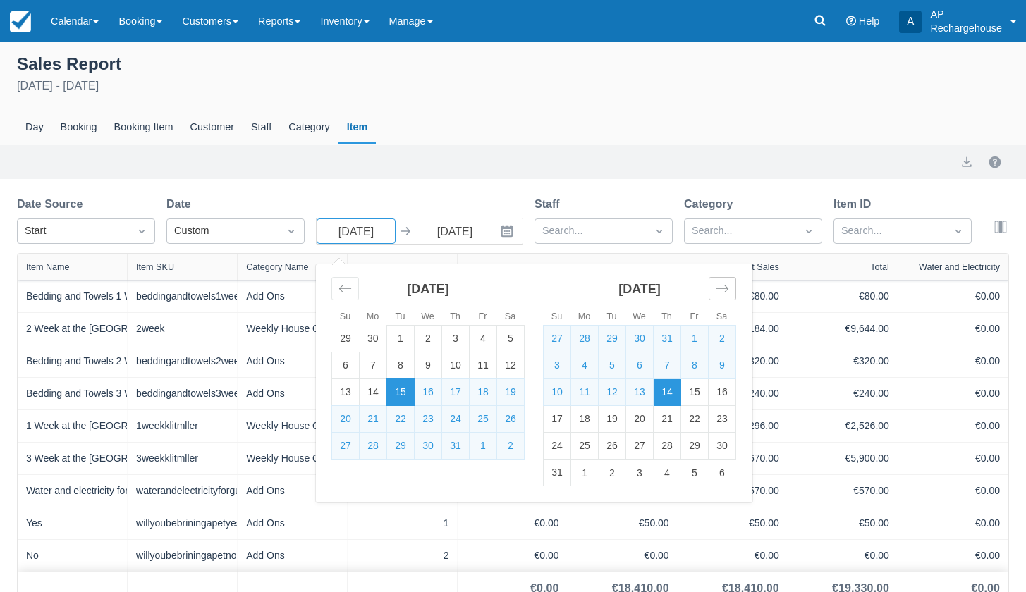
click at [721, 288] on icon "Move forward to switch to the next month." at bounding box center [722, 288] width 13 height 13
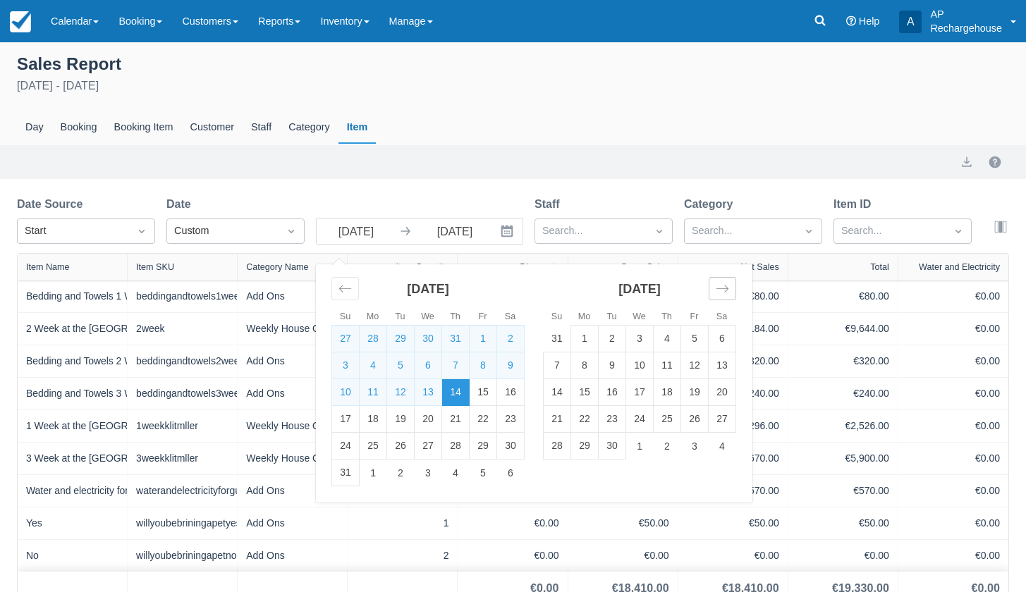
click at [721, 288] on icon "Move forward to switch to the next month." at bounding box center [722, 288] width 13 height 13
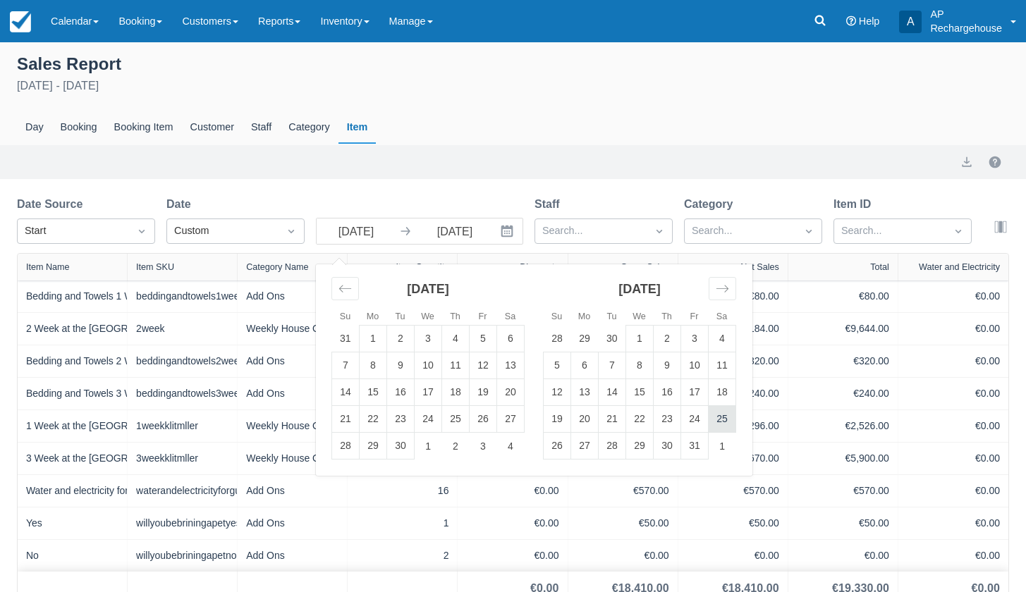
click at [721, 420] on td "25" at bounding box center [722, 419] width 27 height 27
type input "Oct 25 25"
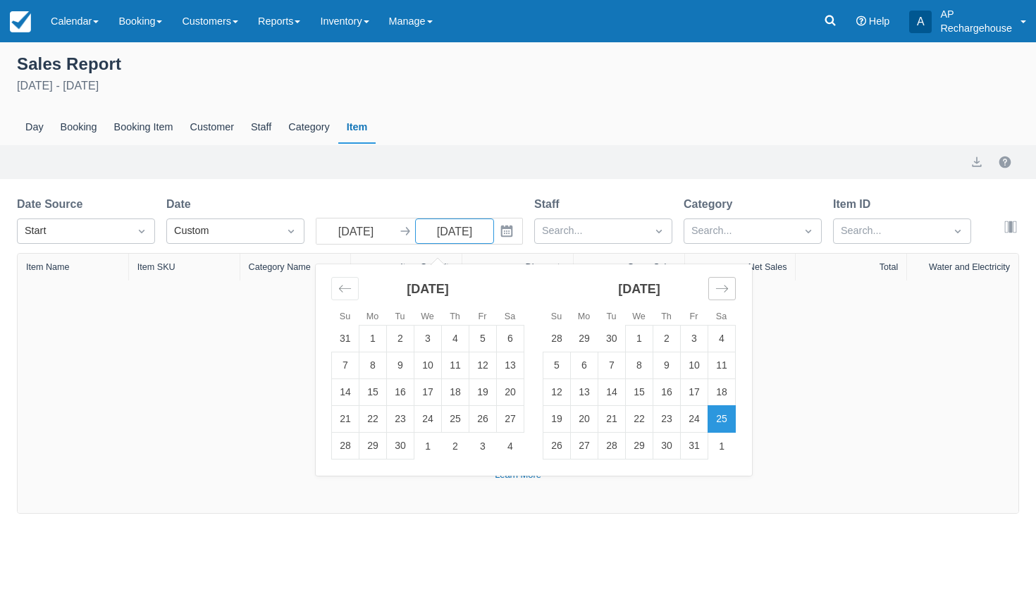
click at [721, 292] on icon "Move forward to switch to the next month." at bounding box center [722, 288] width 13 height 13
click at [641, 450] on td "31" at bounding box center [639, 446] width 27 height 27
type input "Dec 31 25"
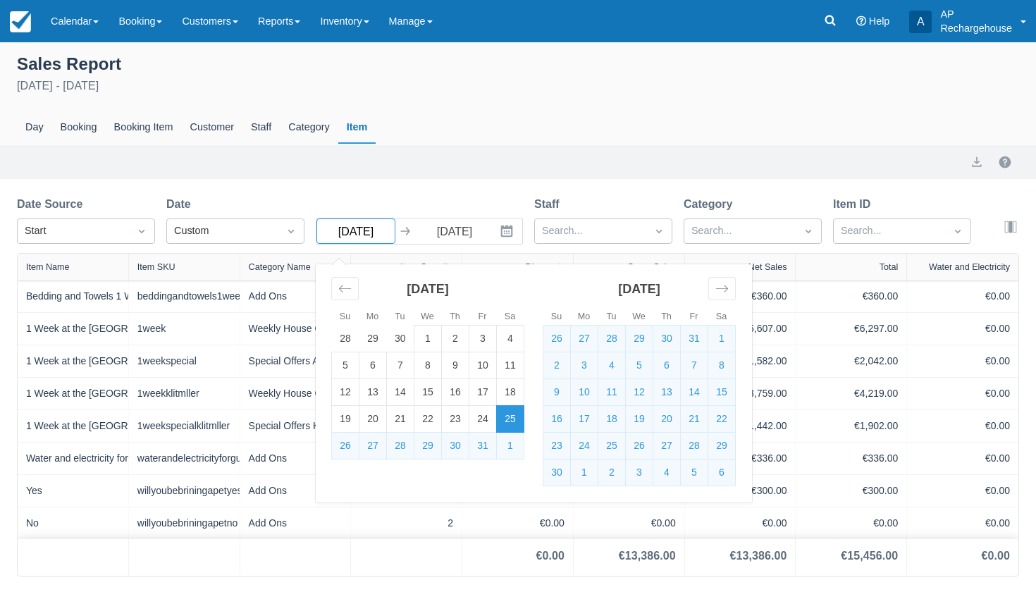
click at [365, 233] on input "Oct 25 25" at bounding box center [356, 231] width 79 height 25
click at [727, 290] on icon "Move forward to switch to the next month." at bounding box center [722, 289] width 12 height 7
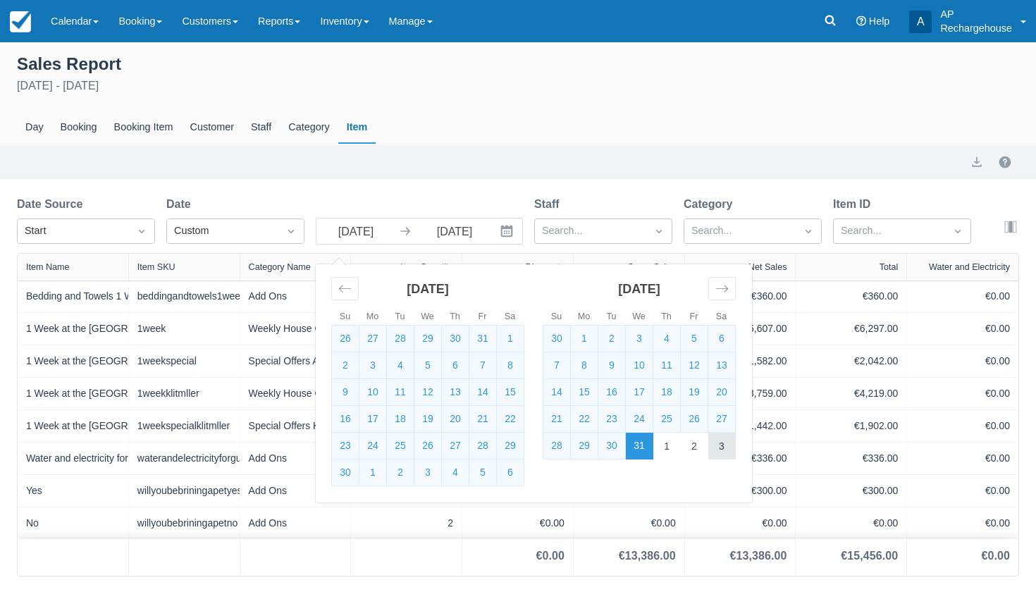
click at [718, 448] on td "3" at bounding box center [722, 446] width 27 height 27
type input "Jan 03 26"
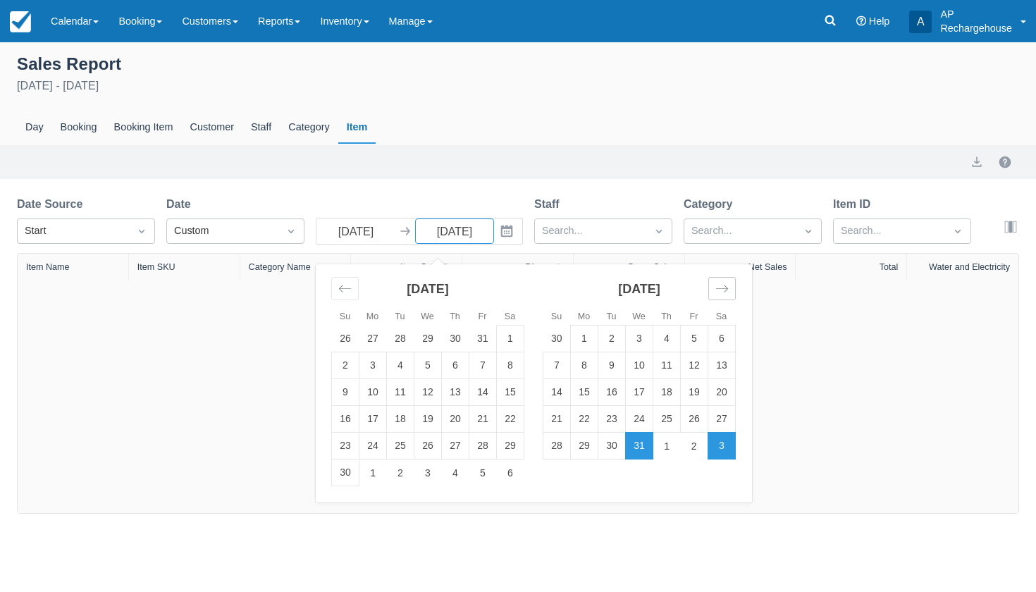
click at [720, 291] on icon "Move forward to switch to the next month." at bounding box center [722, 288] width 13 height 13
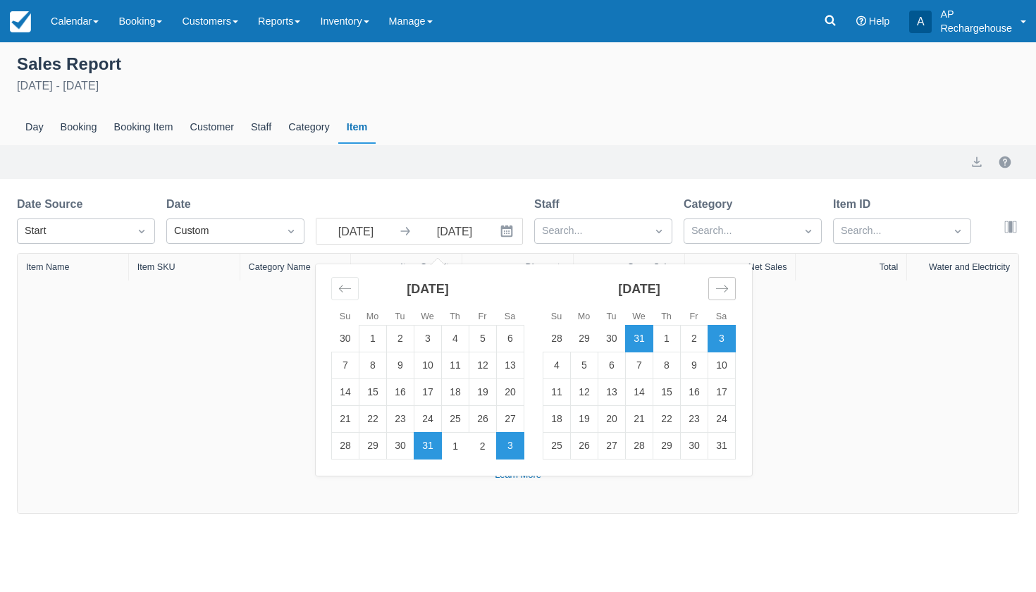
click at [720, 291] on icon "Move forward to switch to the next month." at bounding box center [722, 288] width 13 height 13
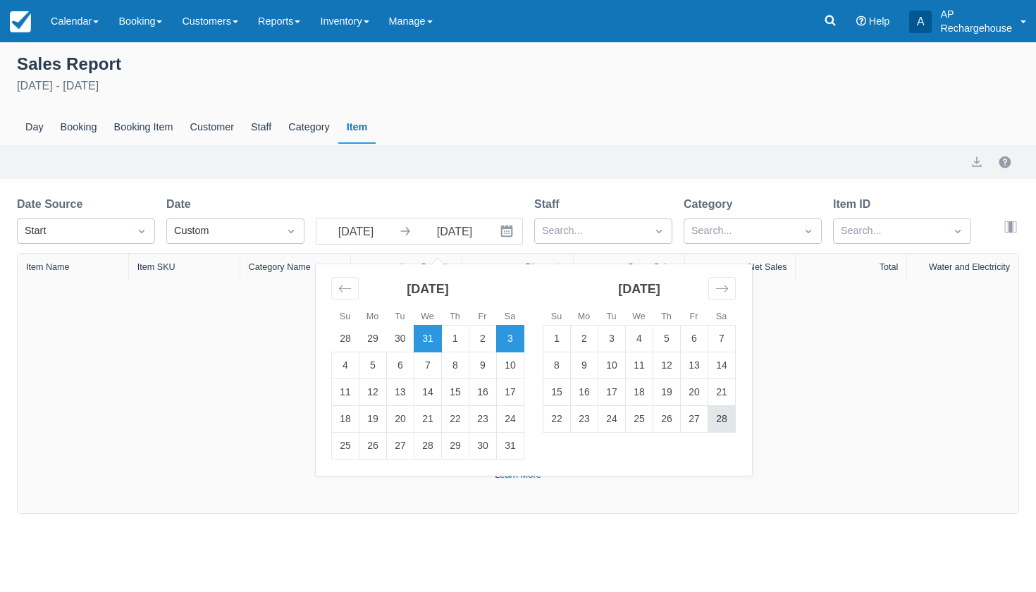
click at [729, 425] on td "28" at bounding box center [722, 419] width 27 height 27
type input "Feb 28 26"
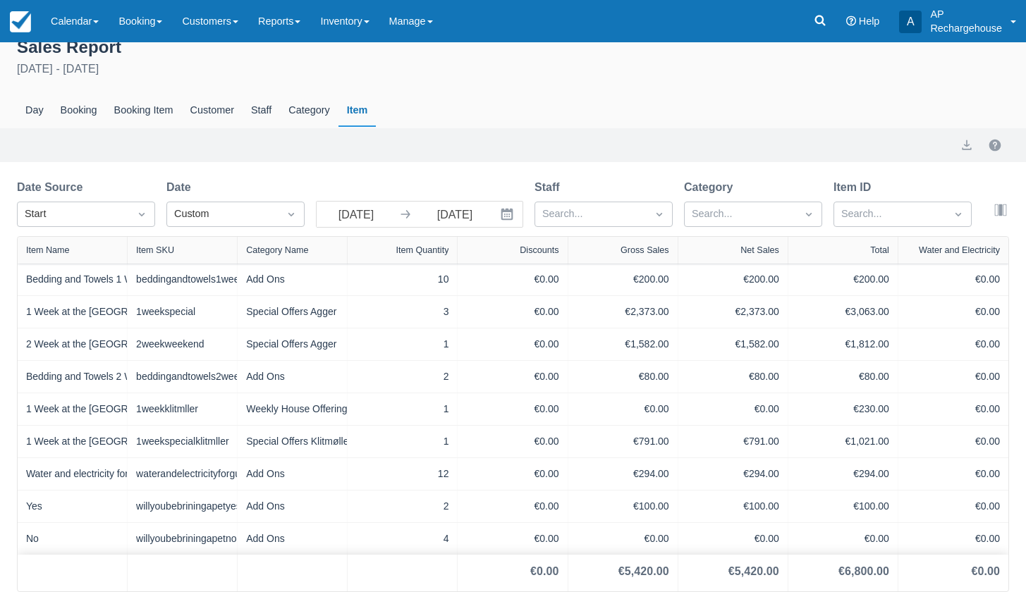
scroll to position [18, 0]
